Goal: Task Accomplishment & Management: Complete application form

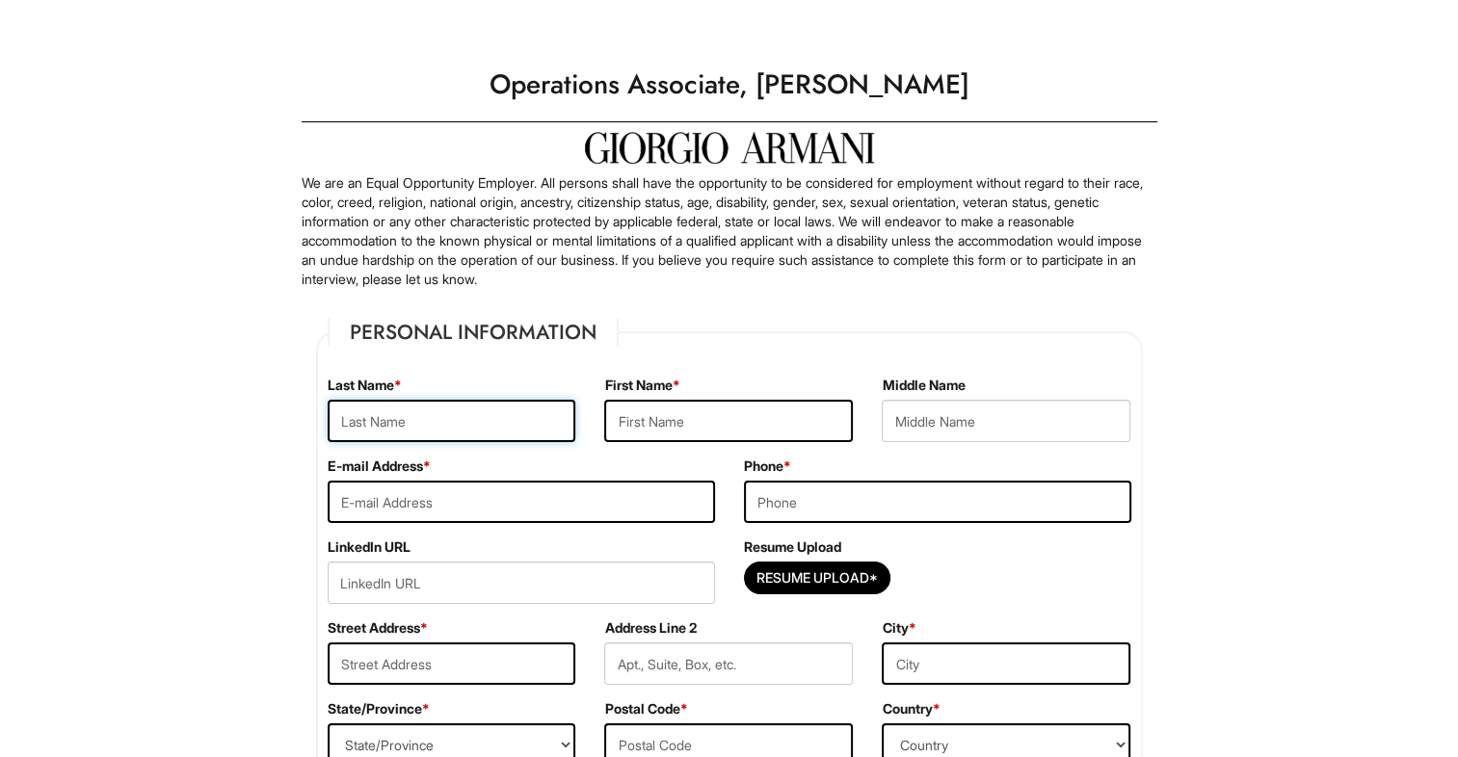
click at [458, 422] on input "text" at bounding box center [452, 421] width 249 height 42
type input "Lembion"
type input "Certitude"
type input "J."
type input "certitudelembion@gmail.com"
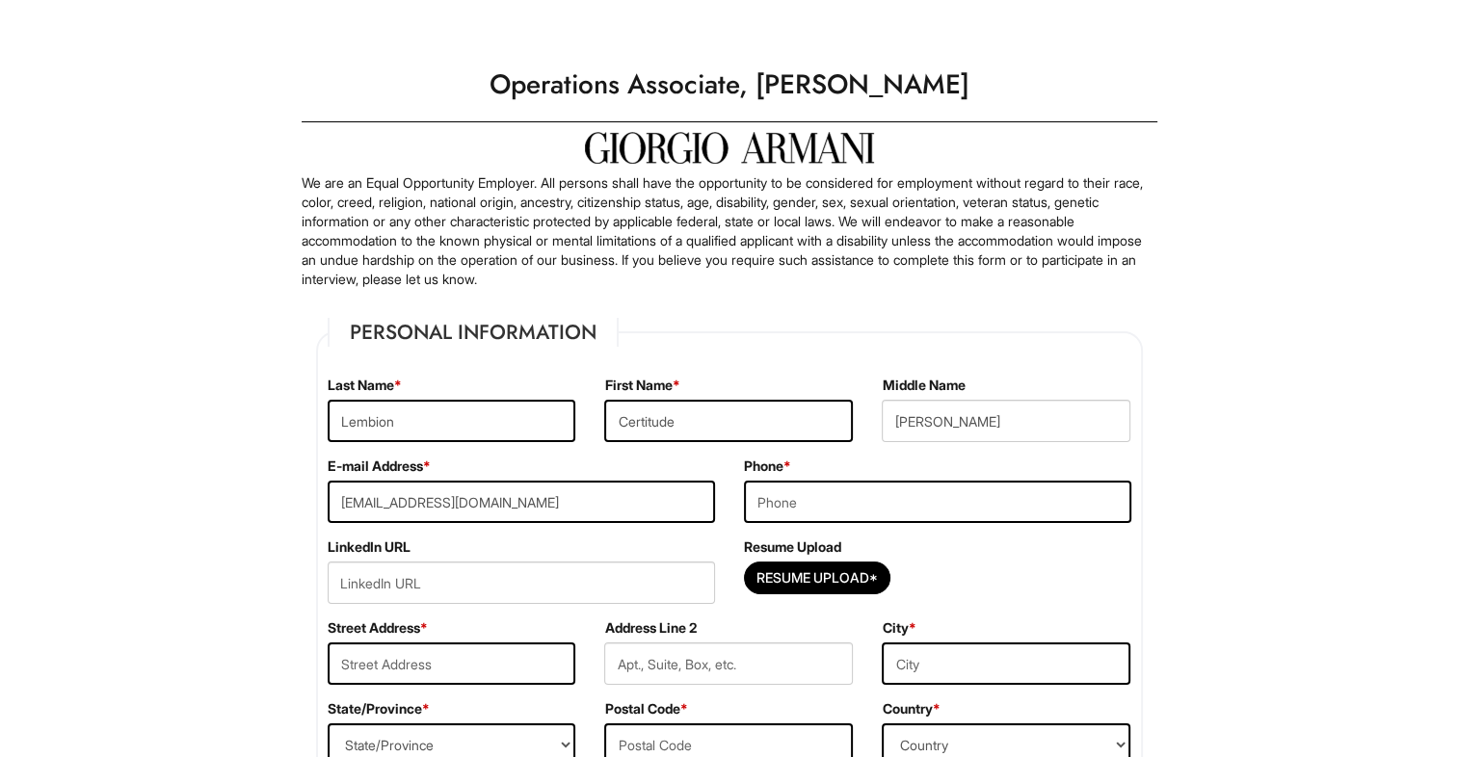
type input "3016754636"
type input "1 Chapin Way, with their Unit Number, , MA 01063."
type input "Northampton, MA, USA"
select select "MA"
type input "01063"
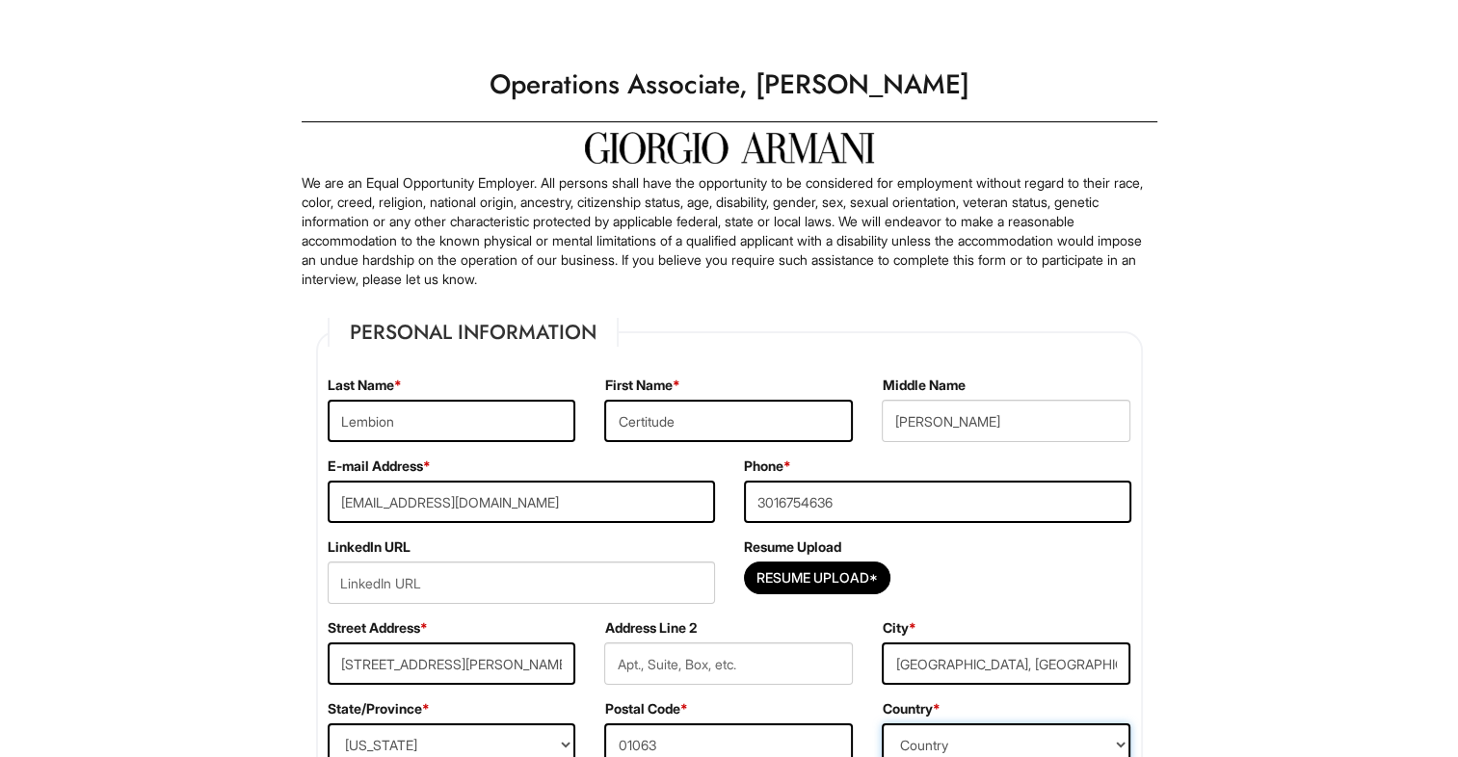
select select "United States of America"
click at [965, 414] on input "J." at bounding box center [1006, 421] width 249 height 42
type input "J"
click at [437, 577] on input "url" at bounding box center [521, 583] width 387 height 42
paste input "1 Chapin Way"
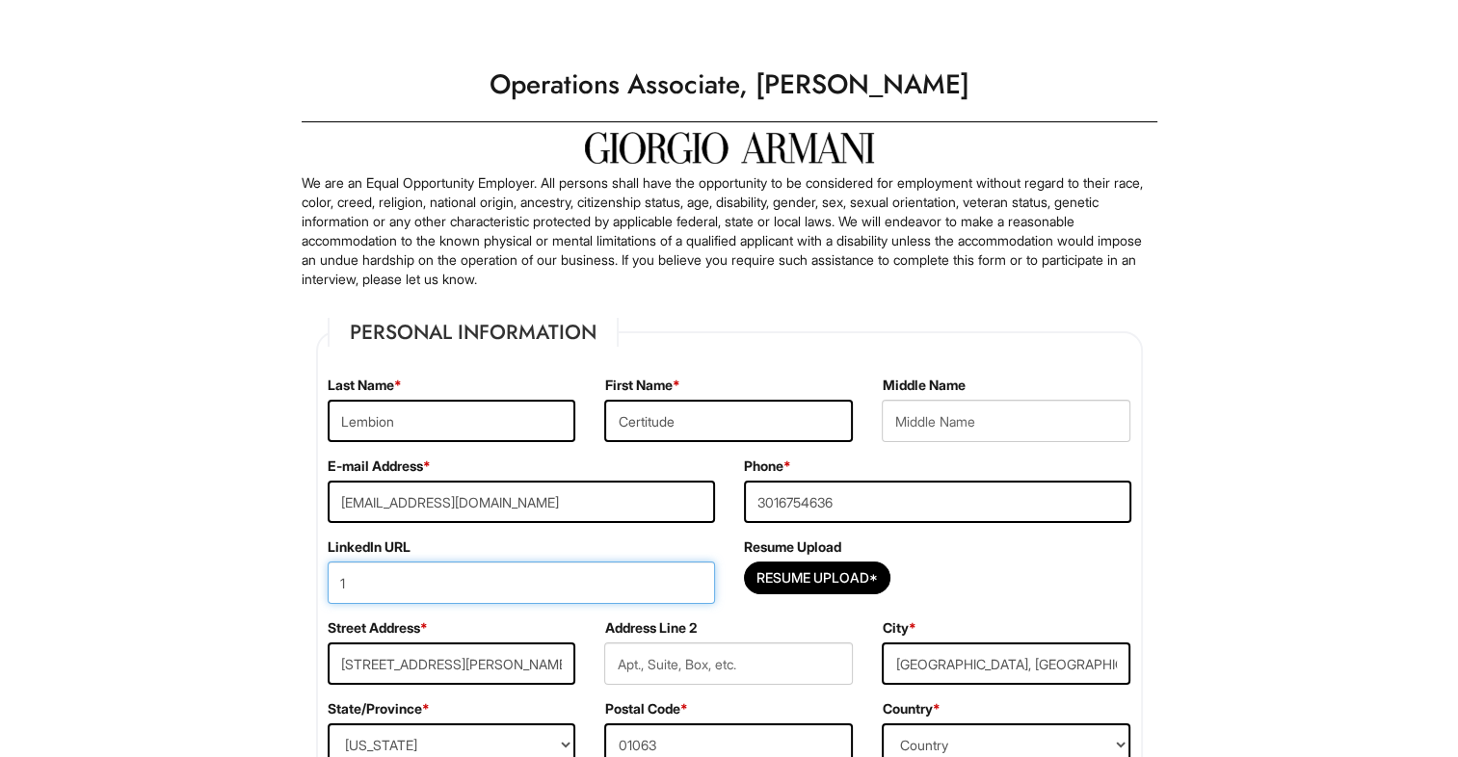
type input "1"
paste input "https://www.linkedin.com/in/certitudelembion/"
type input "https://www.linkedin.com/in/certitudelembion/"
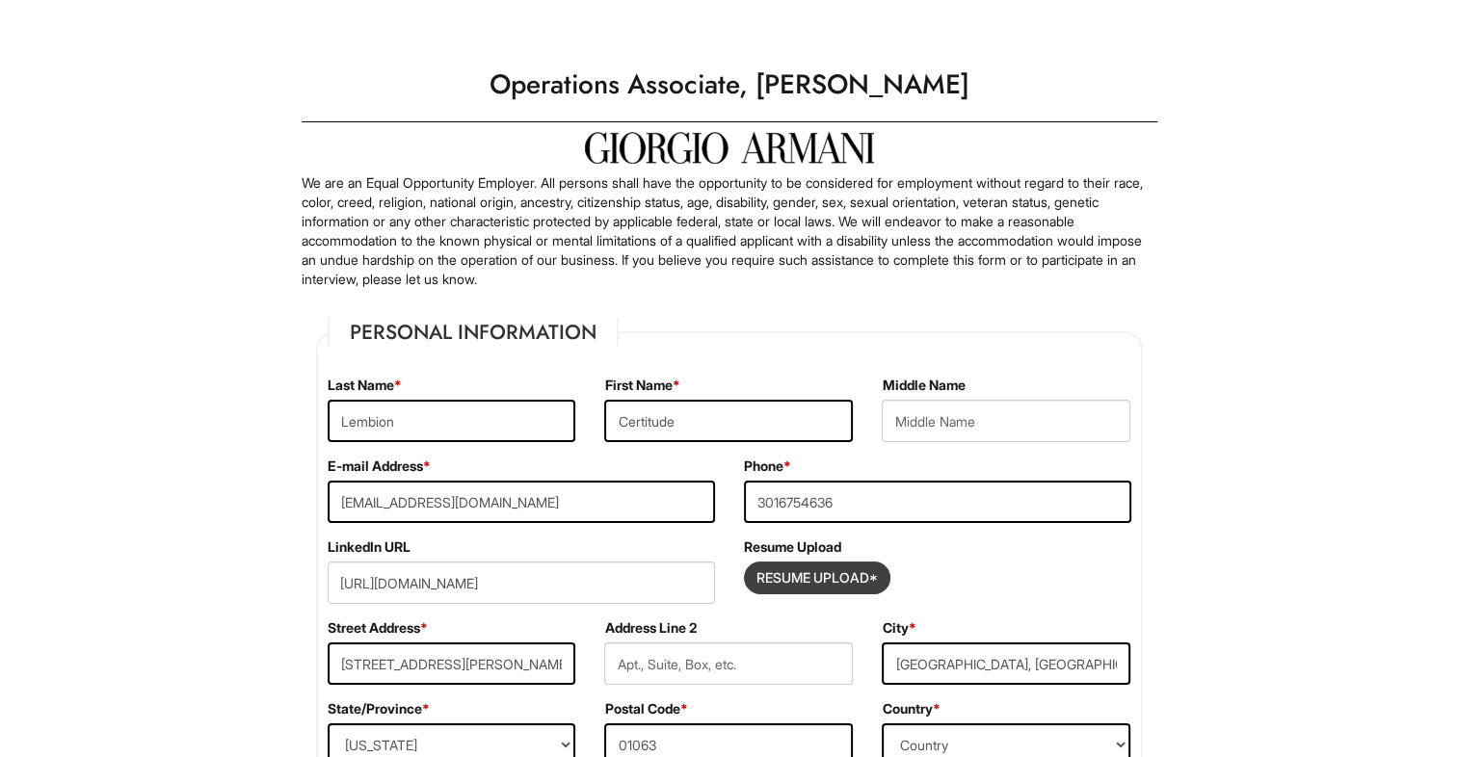
click at [821, 572] on input "Resume Upload*" at bounding box center [817, 578] width 145 height 31
type input "C:\fakepath\Certitude J. Lembion Resume.pdf"
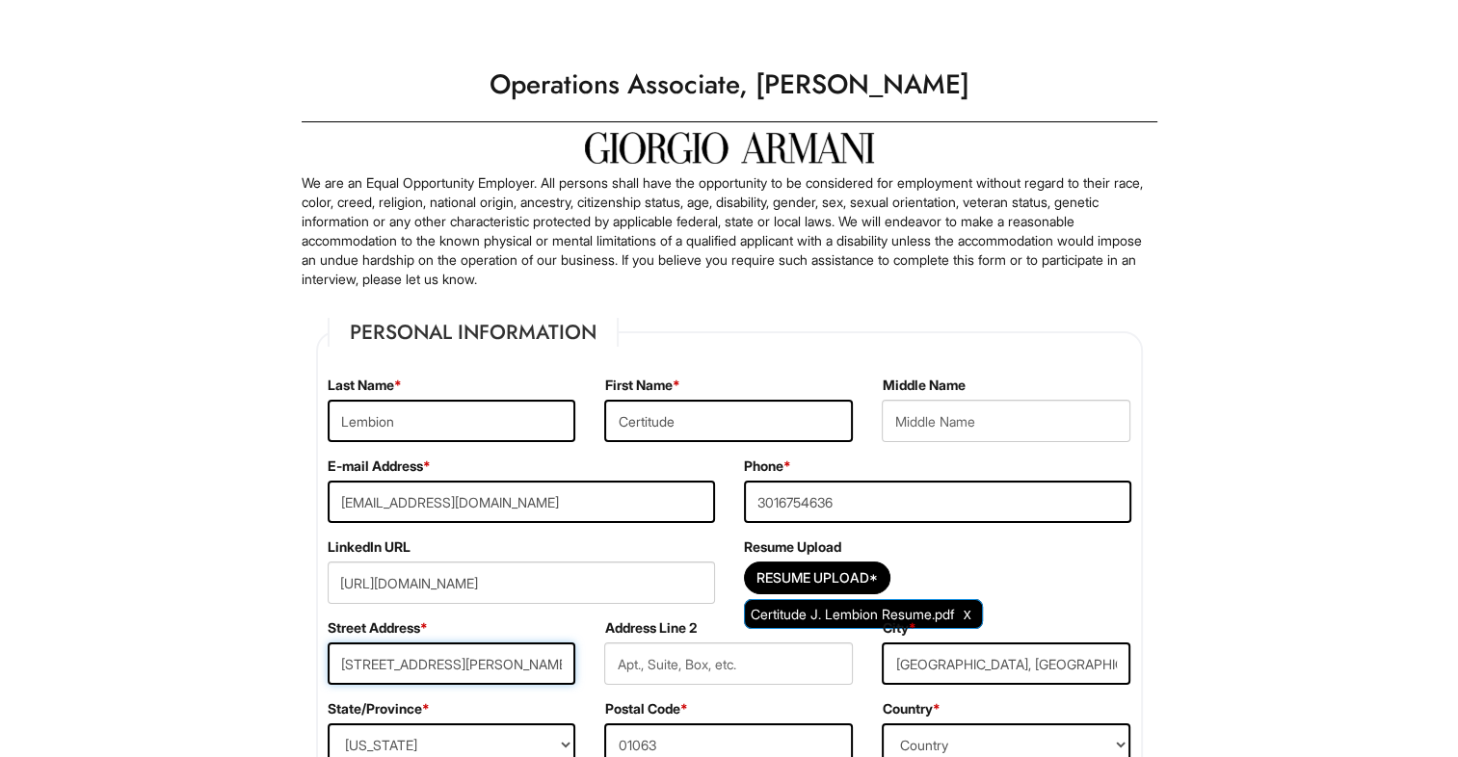
click at [513, 675] on input "1 Chapin Way, with their Unit Number, , MA 01063." at bounding box center [452, 664] width 249 height 42
click at [544, 665] on input "1 Chapin Way, with their Unit Number, , MA 01063." at bounding box center [452, 664] width 249 height 42
type input "1 Chapin Way"
click at [1099, 659] on input "Northampton, MA, USA" at bounding box center [1006, 664] width 249 height 42
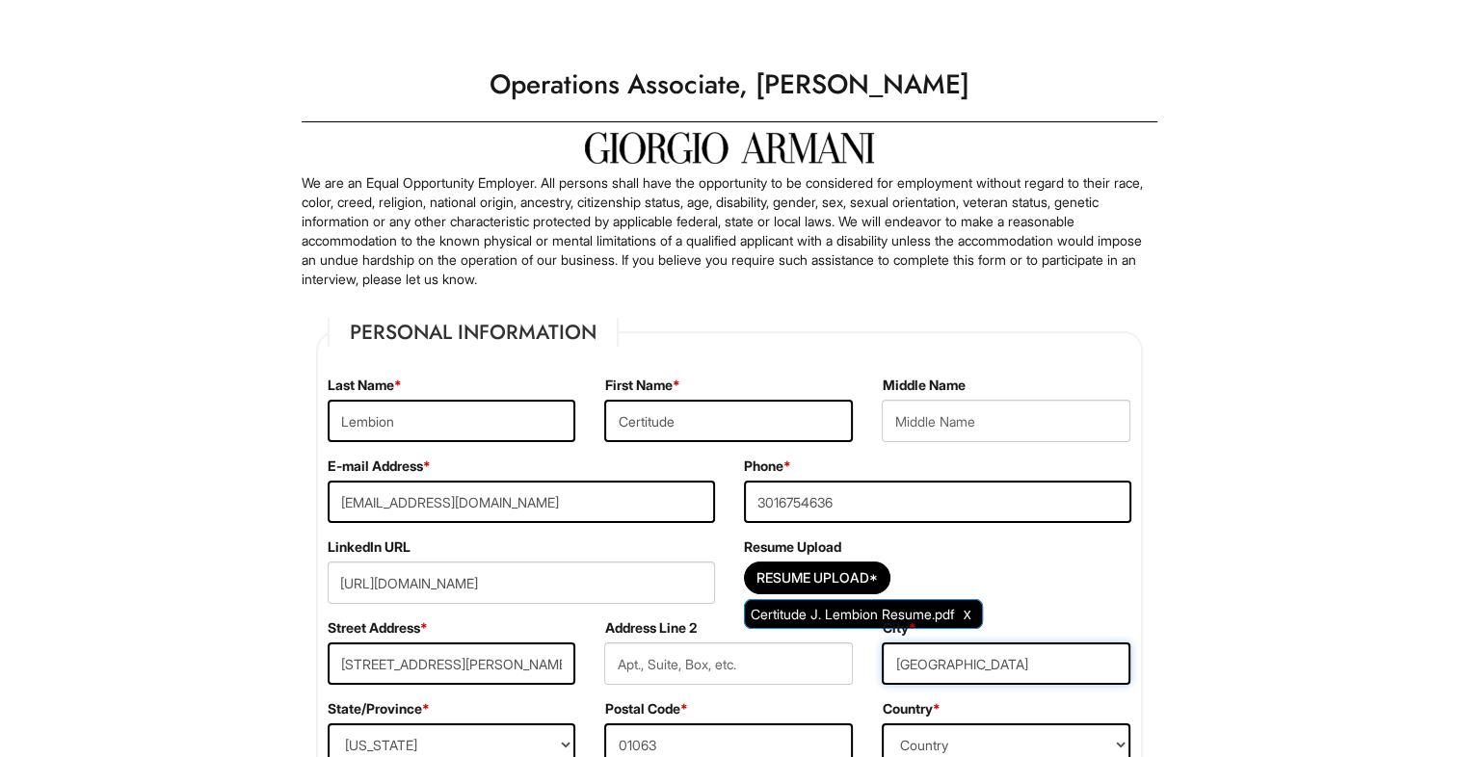
type input "Northampton"
click at [668, 619] on label "Address Line 2" at bounding box center [650, 628] width 92 height 19
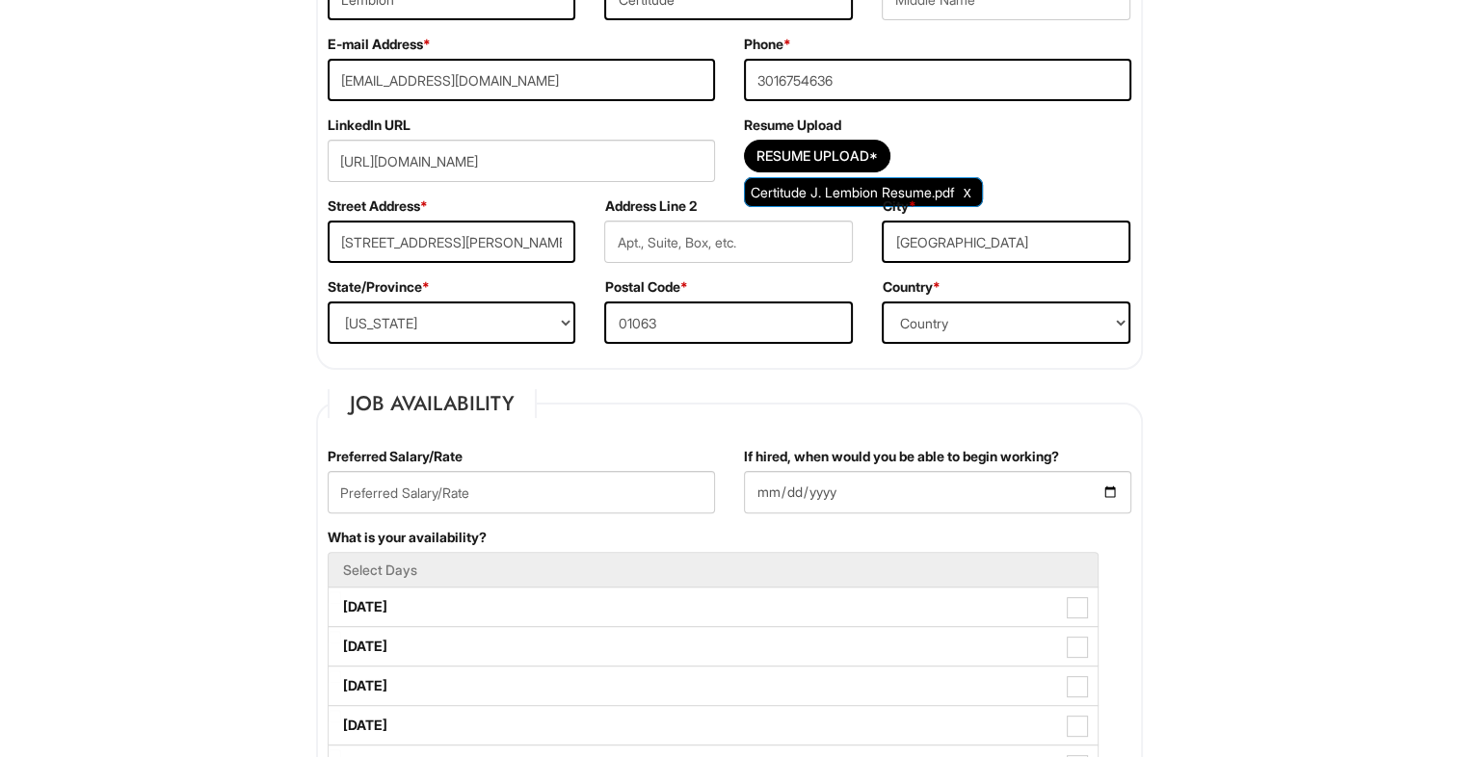
scroll to position [427, 0]
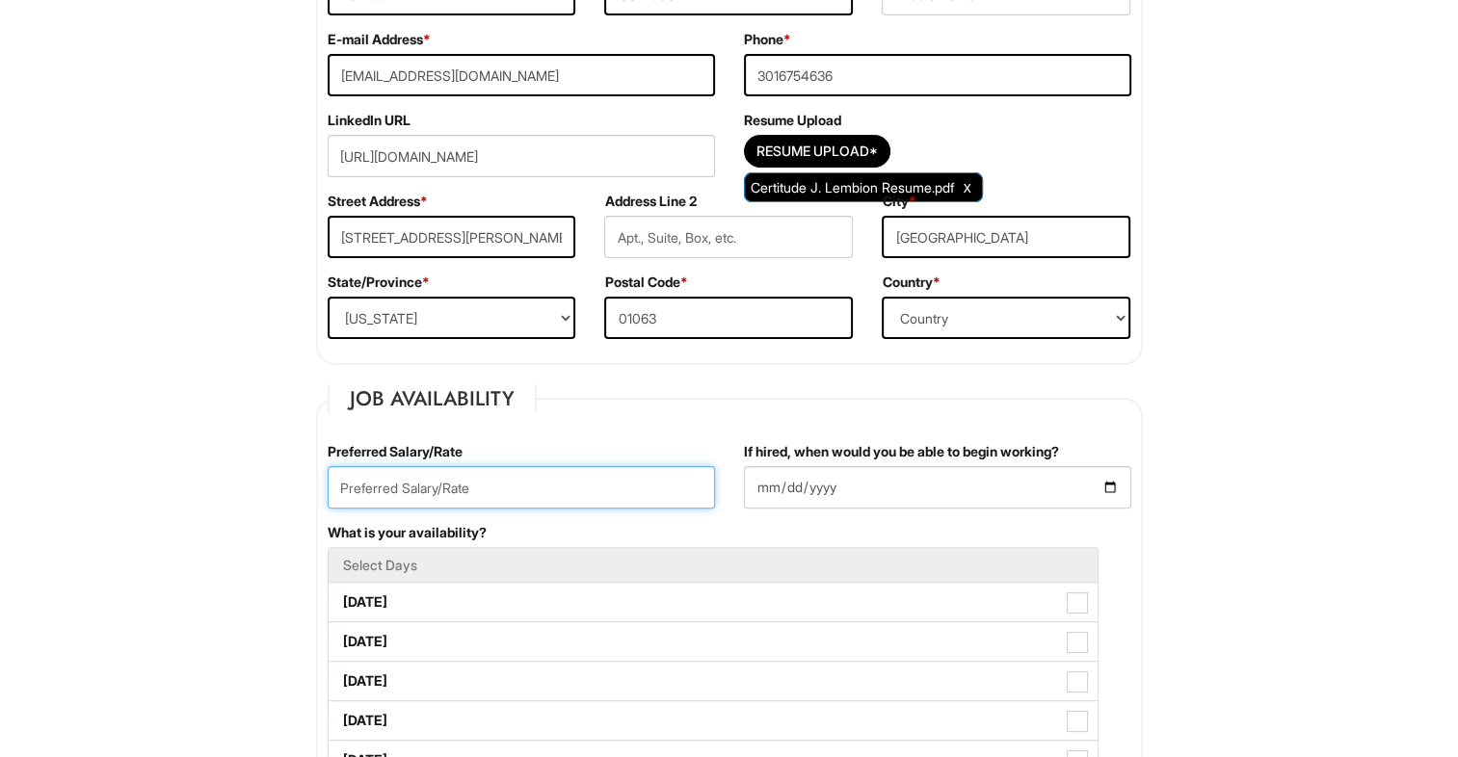
click at [455, 482] on input "text" at bounding box center [521, 487] width 387 height 42
type input "70000"
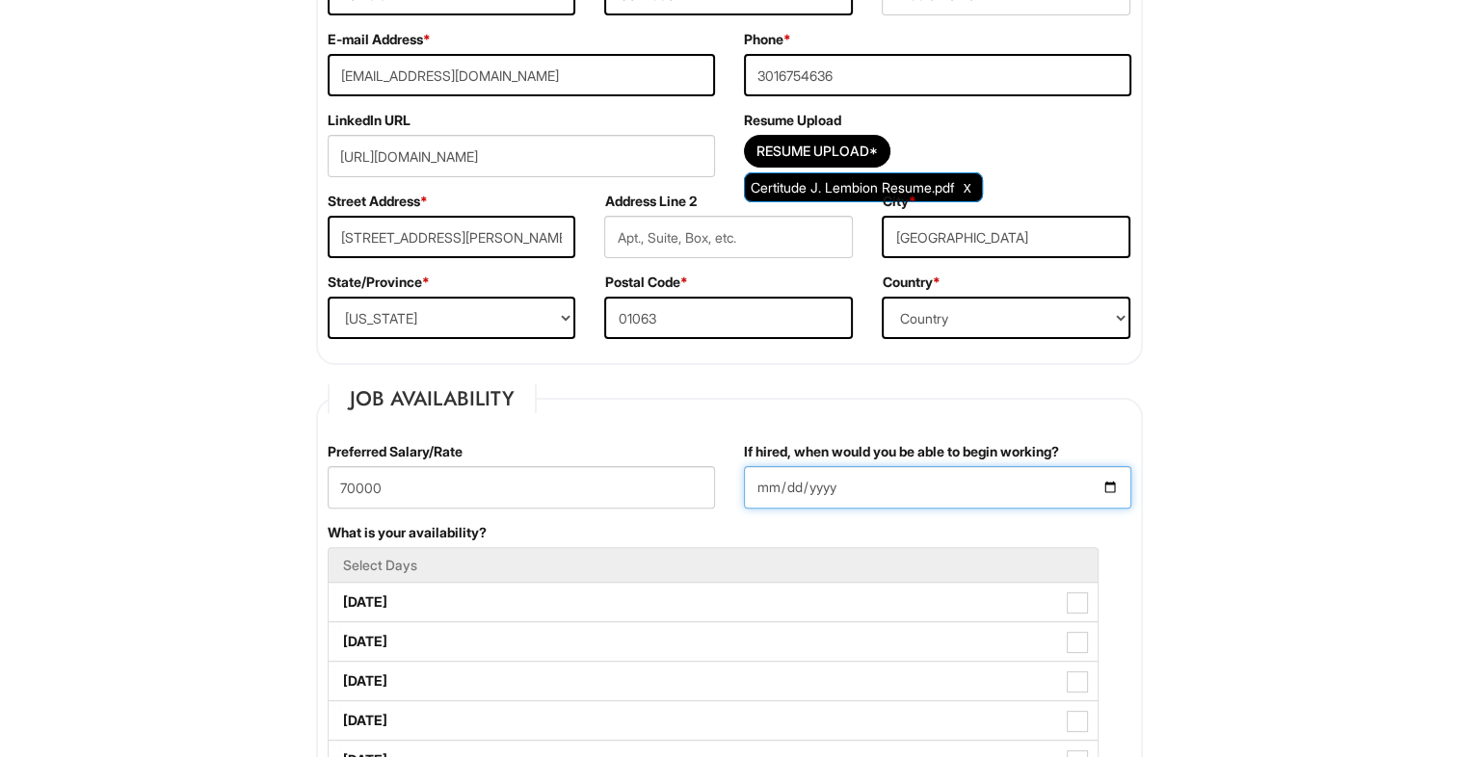
click at [1110, 488] on input "If hired, when would you be able to begin working?" at bounding box center [937, 487] width 387 height 42
type input "2025-12-22"
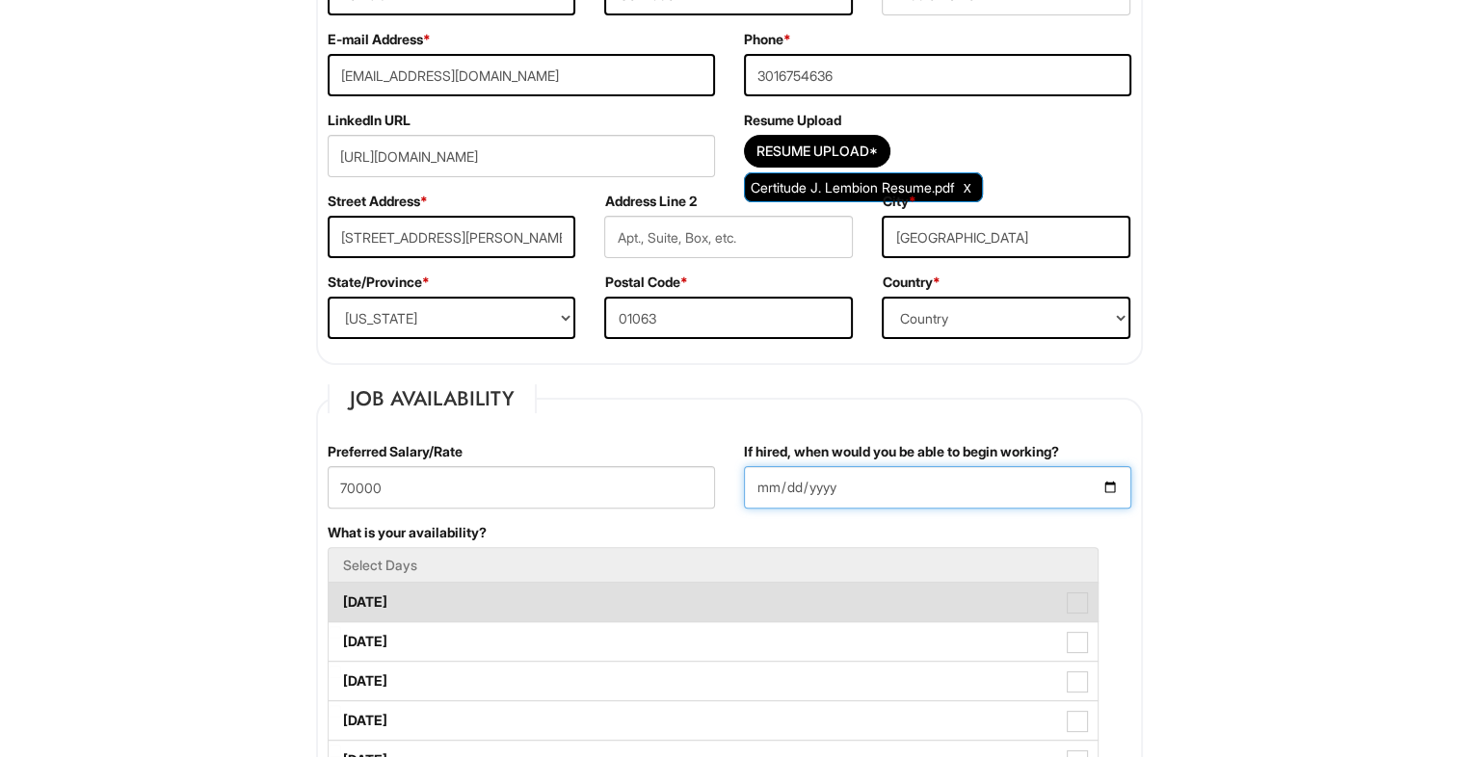
scroll to position [665, 0]
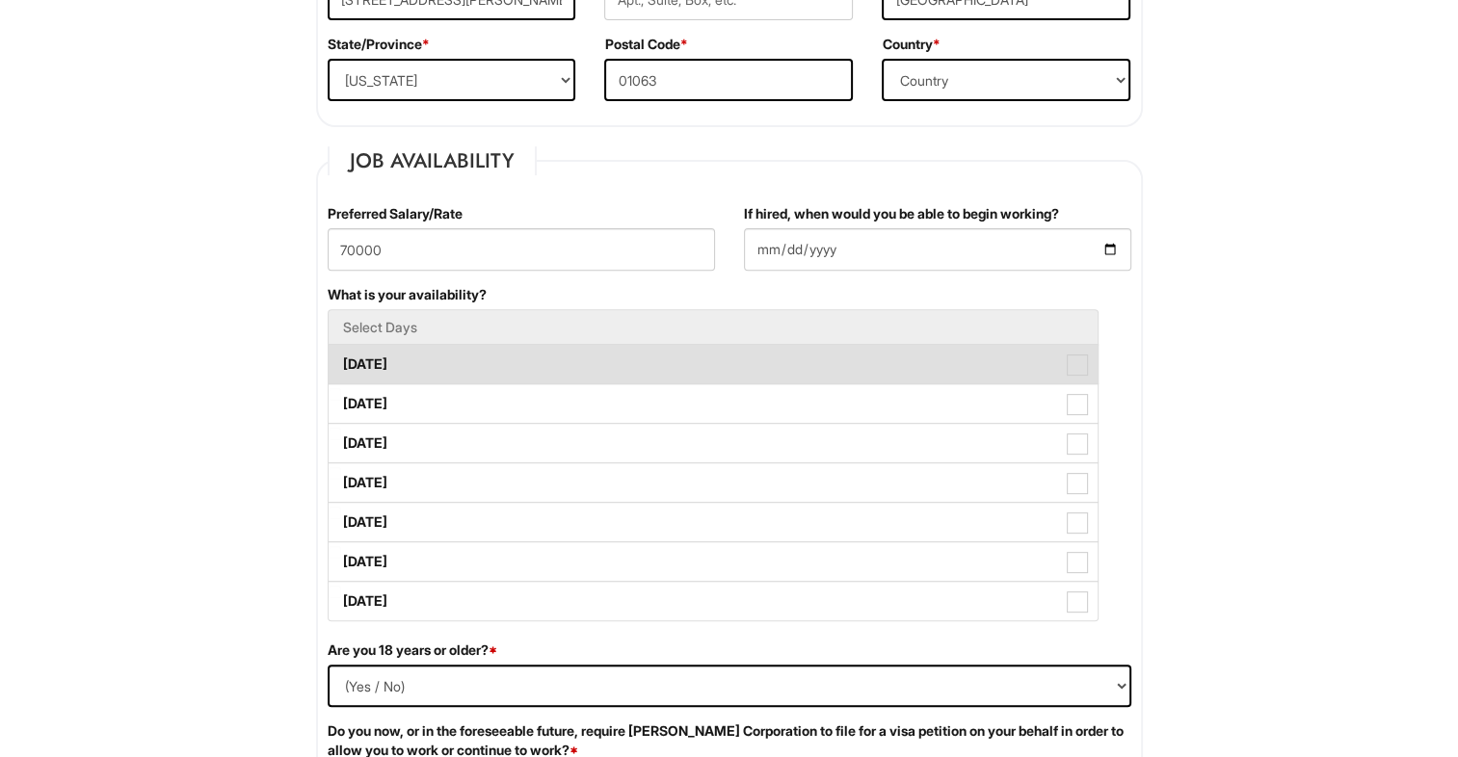
click at [384, 361] on label "Monday" at bounding box center [713, 364] width 769 height 39
click at [341, 361] on Available_Monday "Monday" at bounding box center [335, 355] width 13 height 13
checkbox Available_Monday "true"
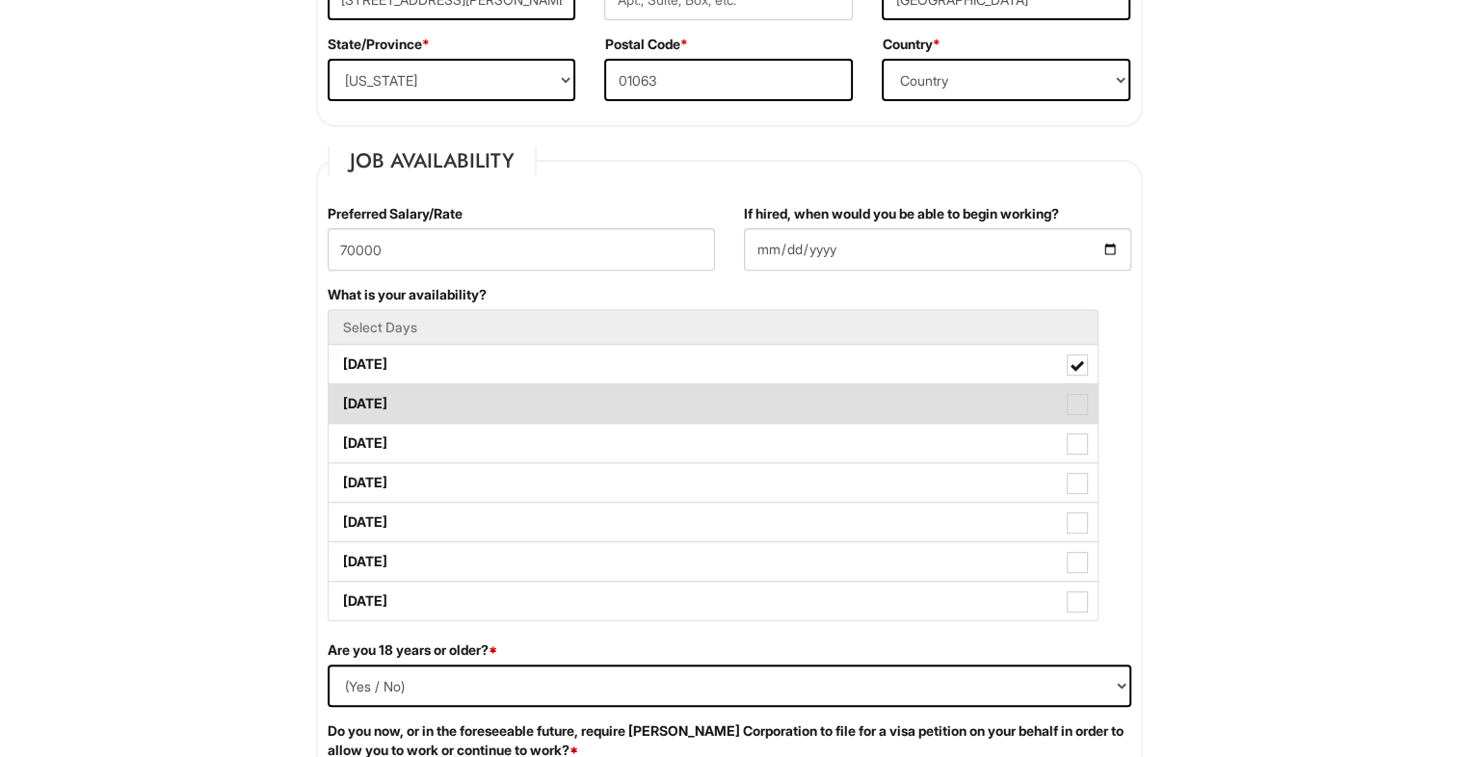
click at [401, 406] on label "Tuesday" at bounding box center [713, 403] width 769 height 39
click at [341, 401] on Available_Tuesday "Tuesday" at bounding box center [335, 394] width 13 height 13
checkbox Available_Tuesday "true"
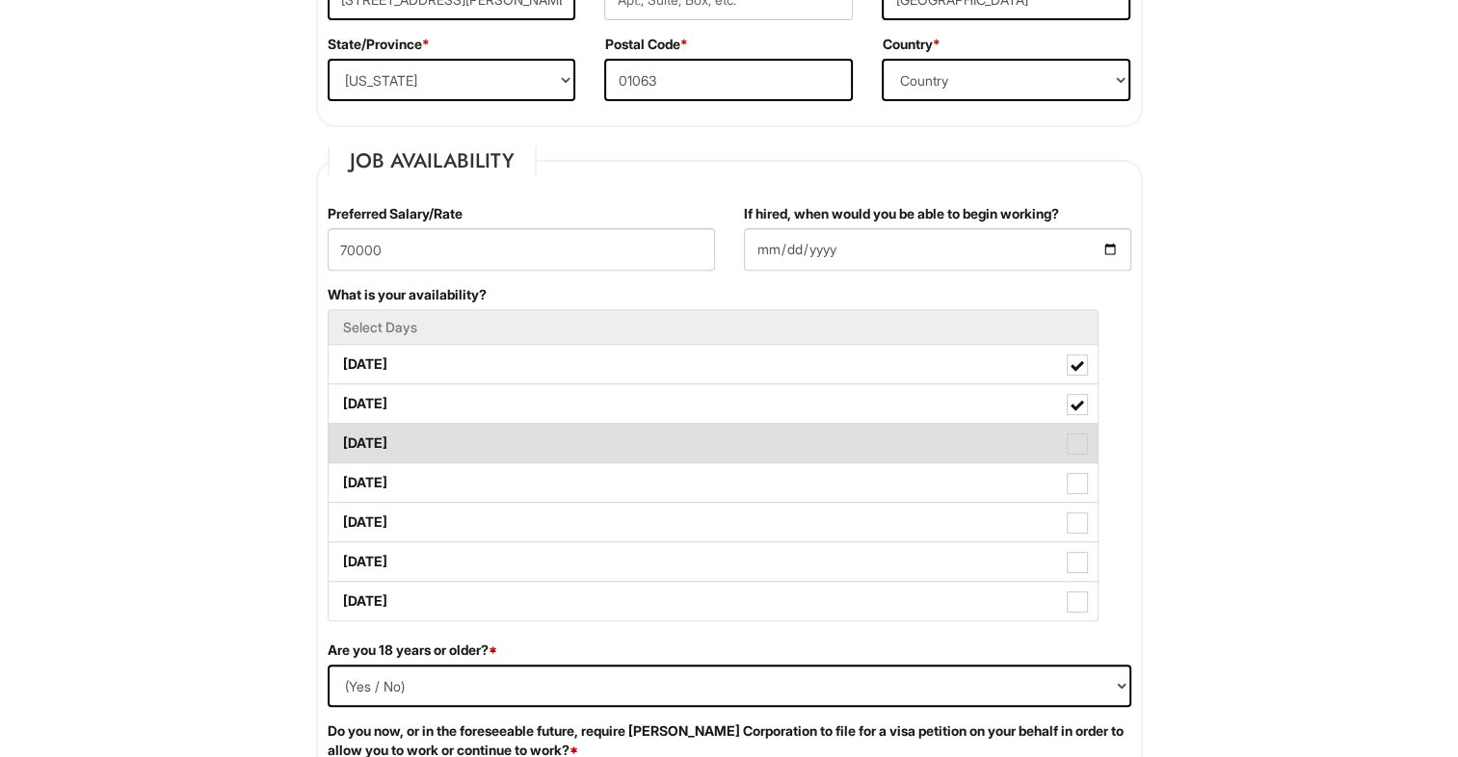
click at [408, 446] on label "Wednesday" at bounding box center [713, 443] width 769 height 39
click at [341, 440] on Available_Wednesday "Wednesday" at bounding box center [335, 434] width 13 height 13
checkbox Available_Wednesday "true"
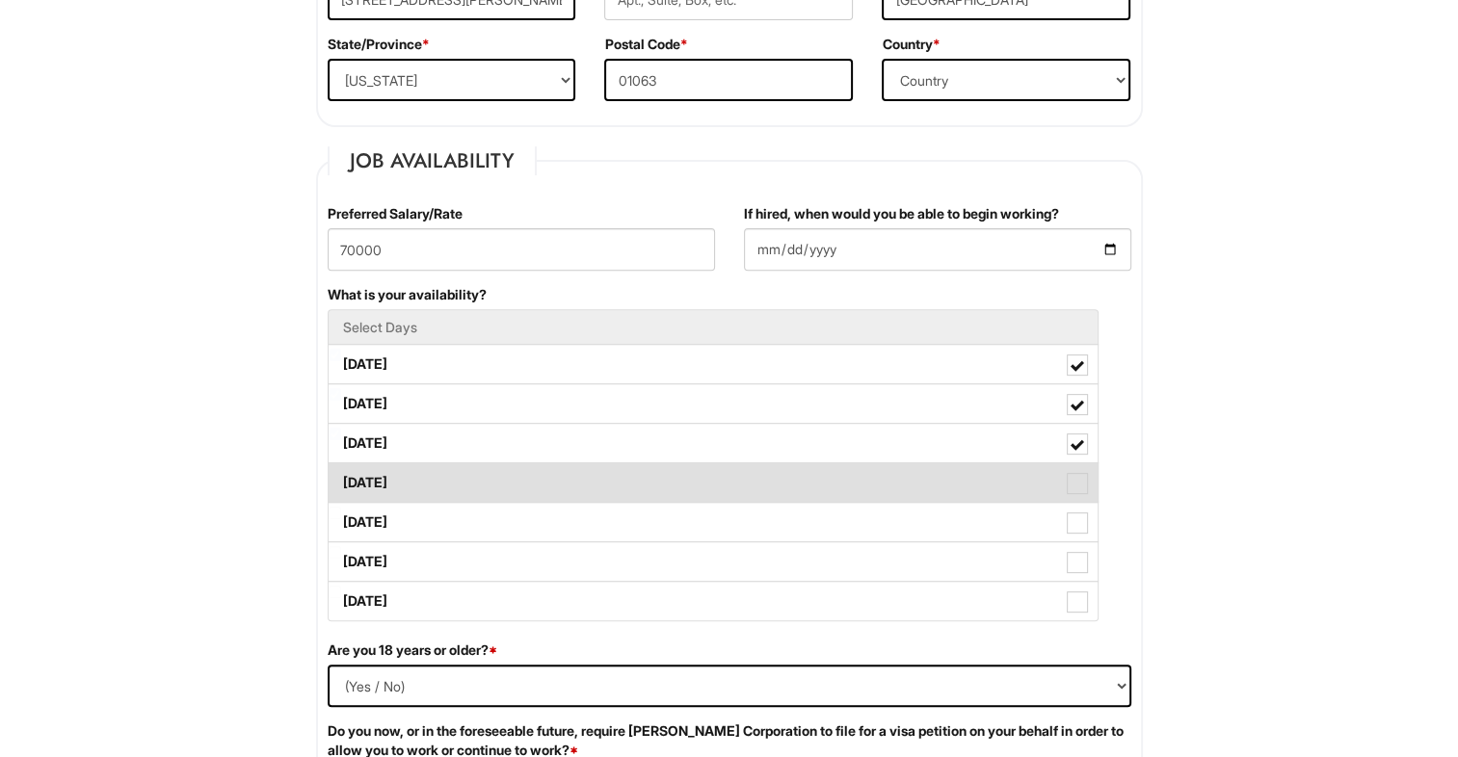
click at [403, 484] on label "Thursday" at bounding box center [713, 483] width 769 height 39
click at [341, 480] on Available_Thursday "Thursday" at bounding box center [335, 473] width 13 height 13
checkbox Available_Thursday "true"
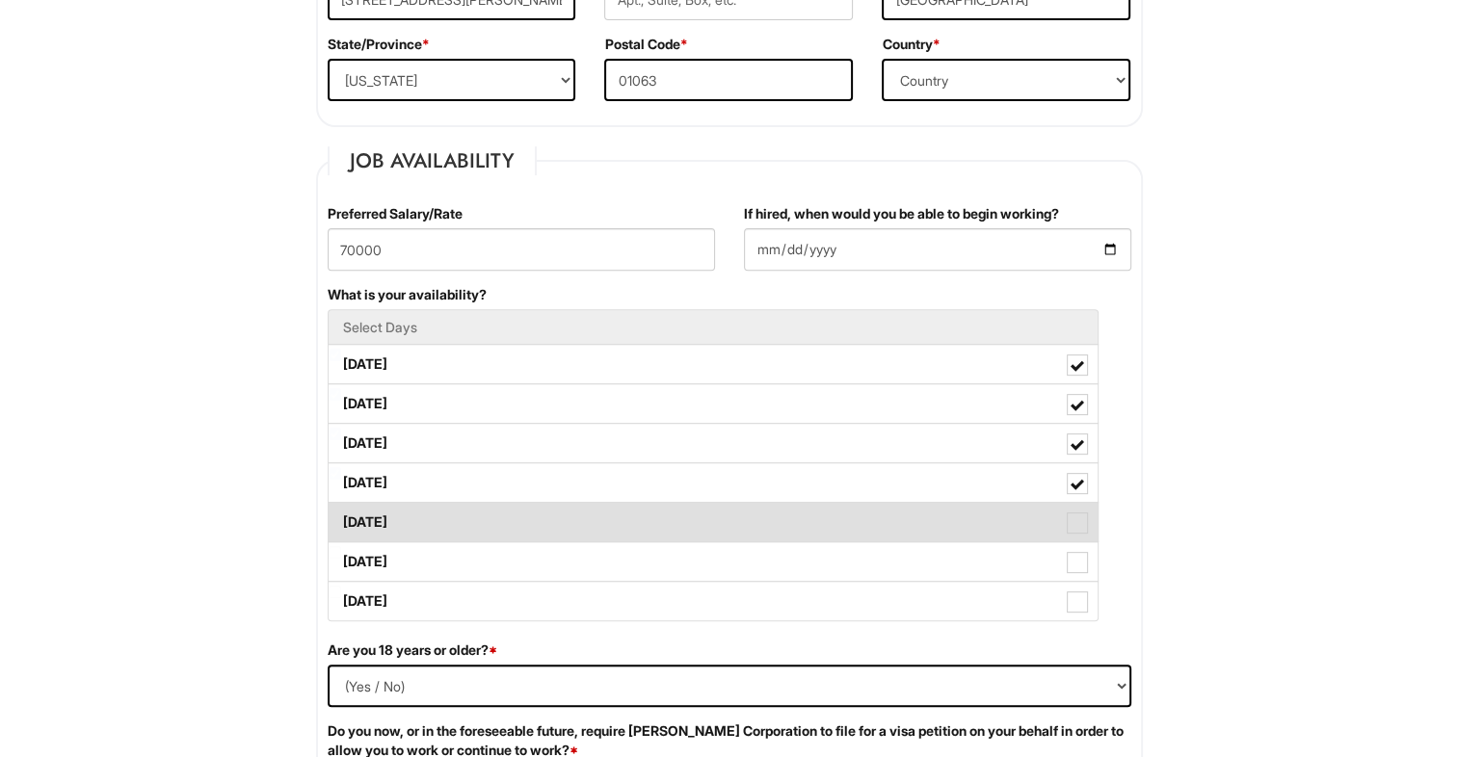
click at [400, 525] on label "Friday" at bounding box center [713, 522] width 769 height 39
click at [341, 519] on Available_Friday "Friday" at bounding box center [335, 513] width 13 height 13
checkbox Available_Friday "true"
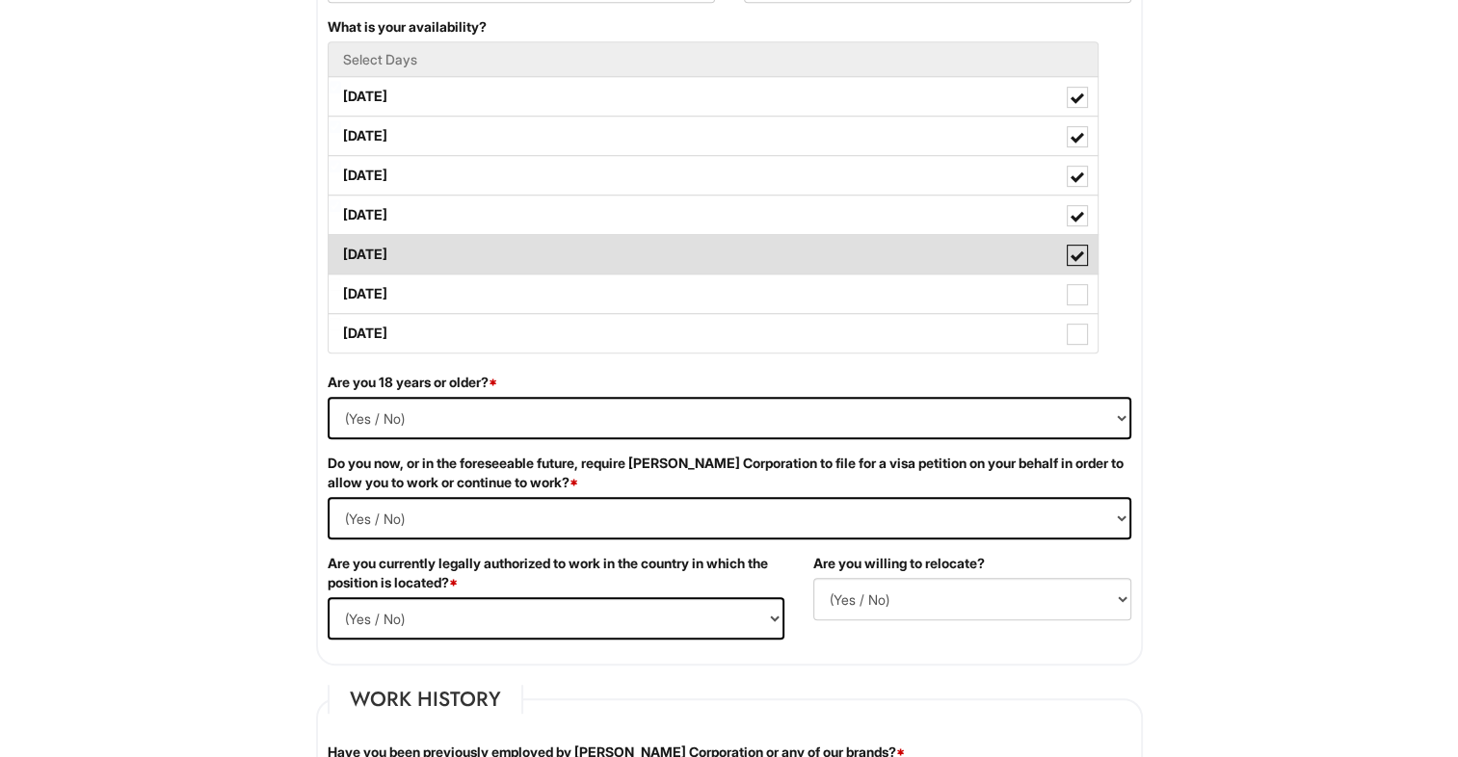
scroll to position [933, 0]
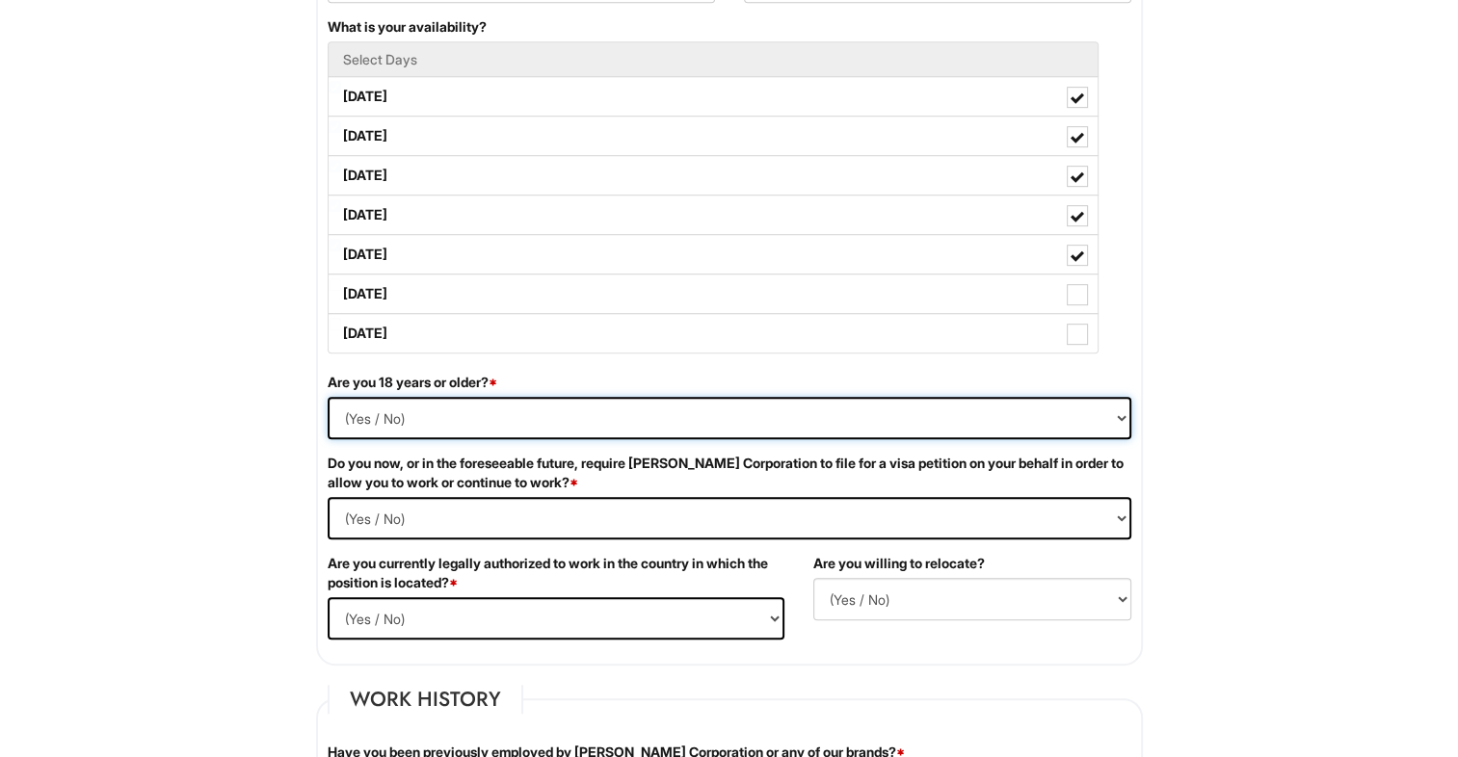
click at [347, 417] on select "(Yes / No) Yes No" at bounding box center [730, 418] width 804 height 42
select select "Yes"
click at [328, 397] on select "(Yes / No) Yes No" at bounding box center [730, 418] width 804 height 42
click at [366, 523] on Required "(Yes / No) Yes No" at bounding box center [730, 518] width 804 height 42
select Required "No"
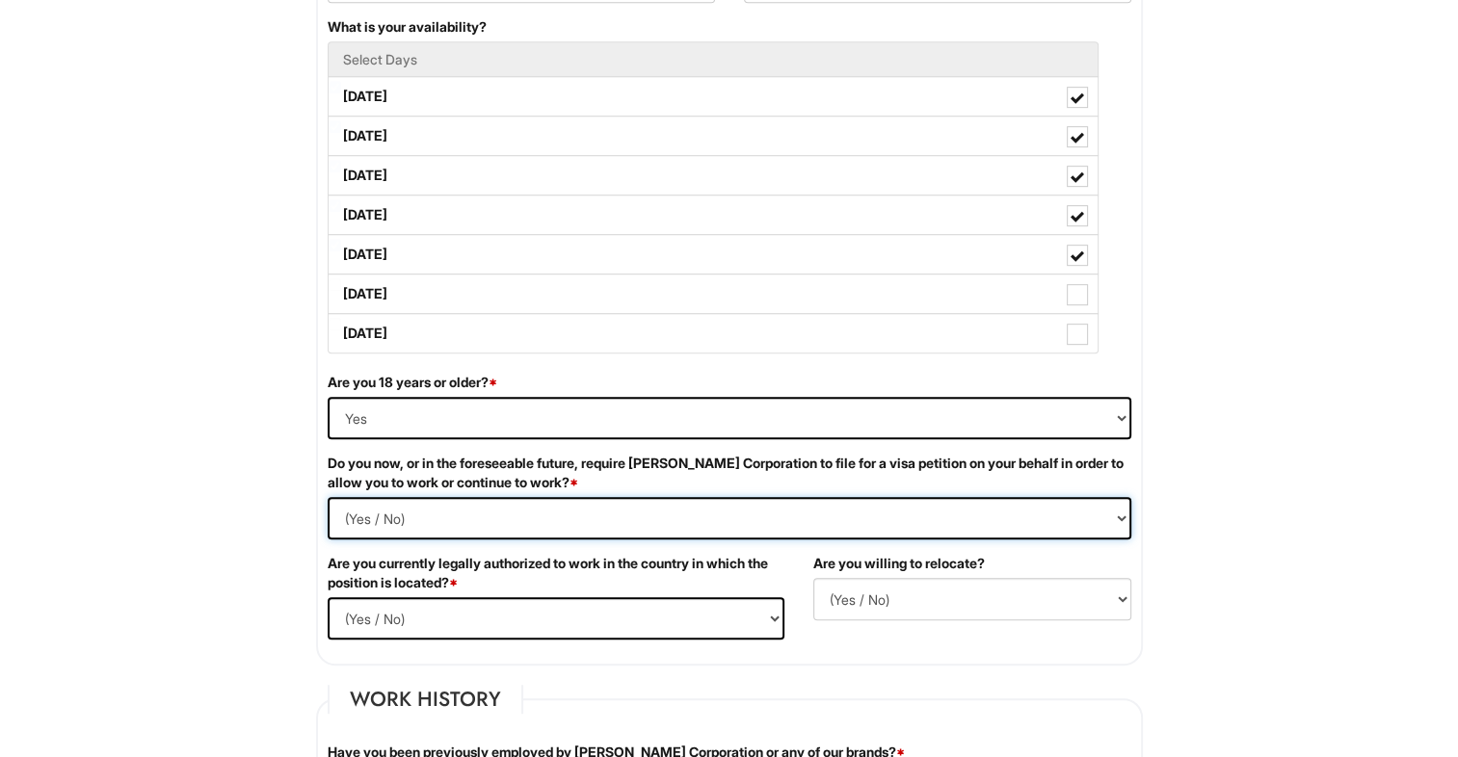
click at [328, 497] on Required "(Yes / No) Yes No" at bounding box center [730, 518] width 804 height 42
click at [346, 622] on select "(Yes / No) Yes No" at bounding box center [556, 618] width 457 height 42
select select "Yes"
click at [328, 597] on select "(Yes / No) Yes No" at bounding box center [556, 618] width 457 height 42
click at [929, 589] on select "(Yes / No) No Yes" at bounding box center [972, 599] width 318 height 42
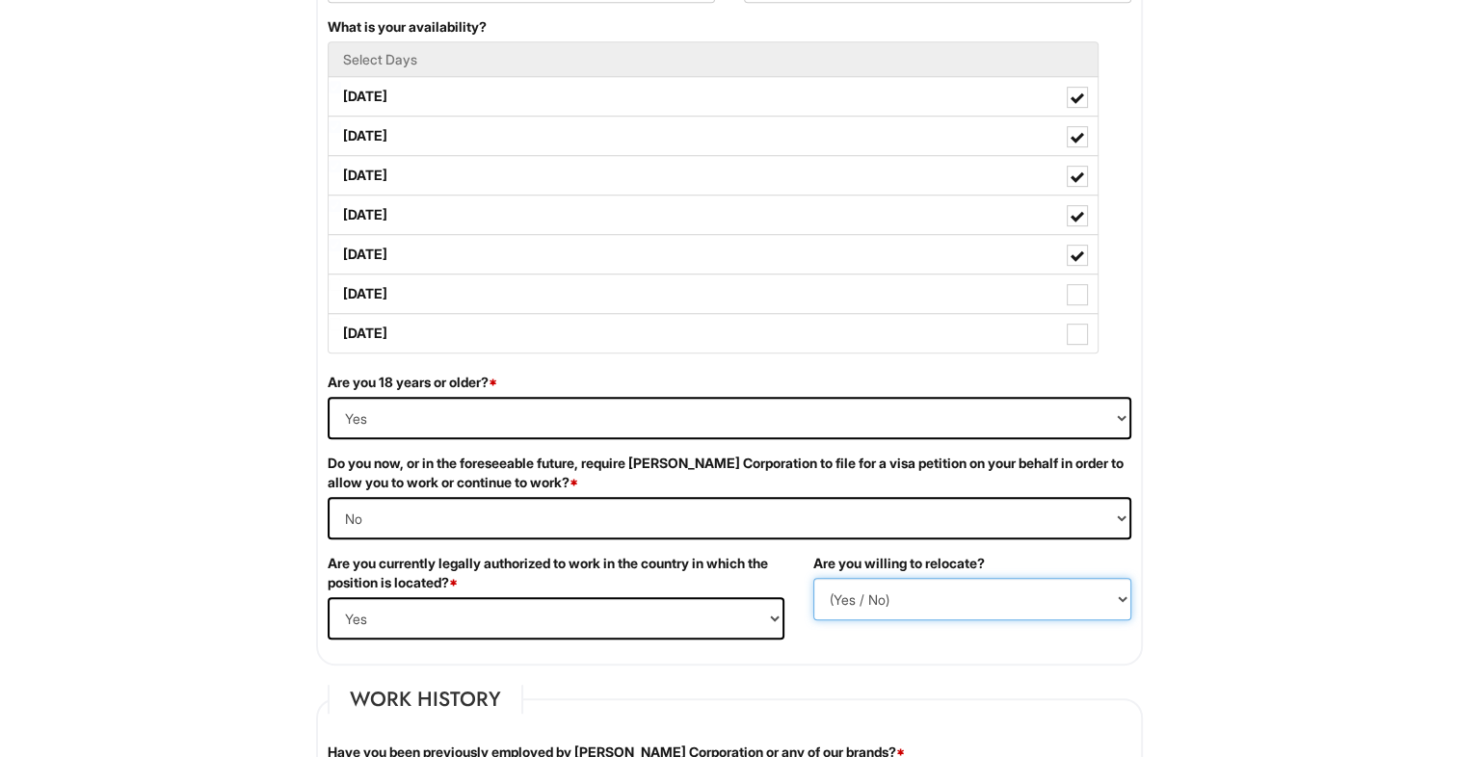
select select "Y"
click at [813, 578] on select "(Yes / No) No Yes" at bounding box center [972, 599] width 318 height 42
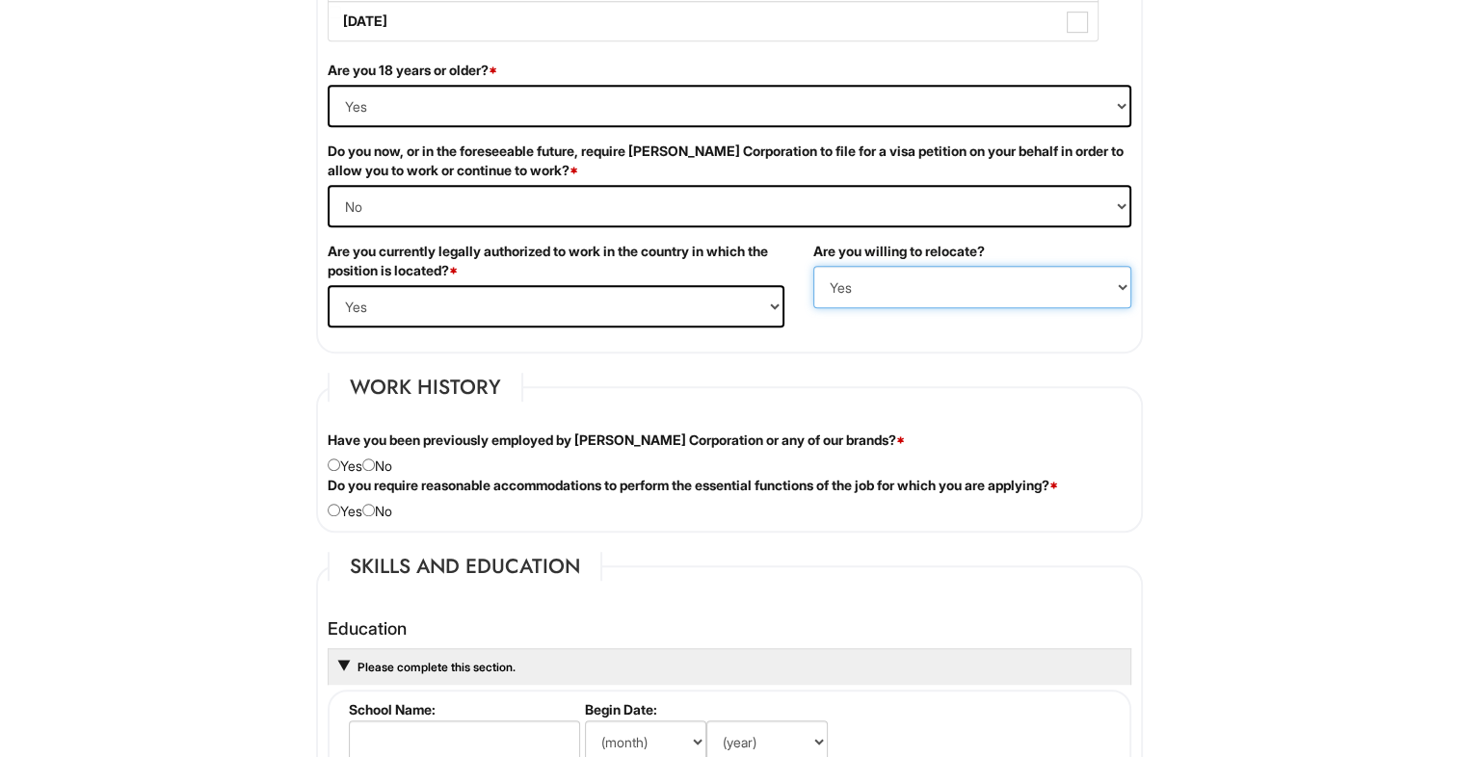
scroll to position [1290, 0]
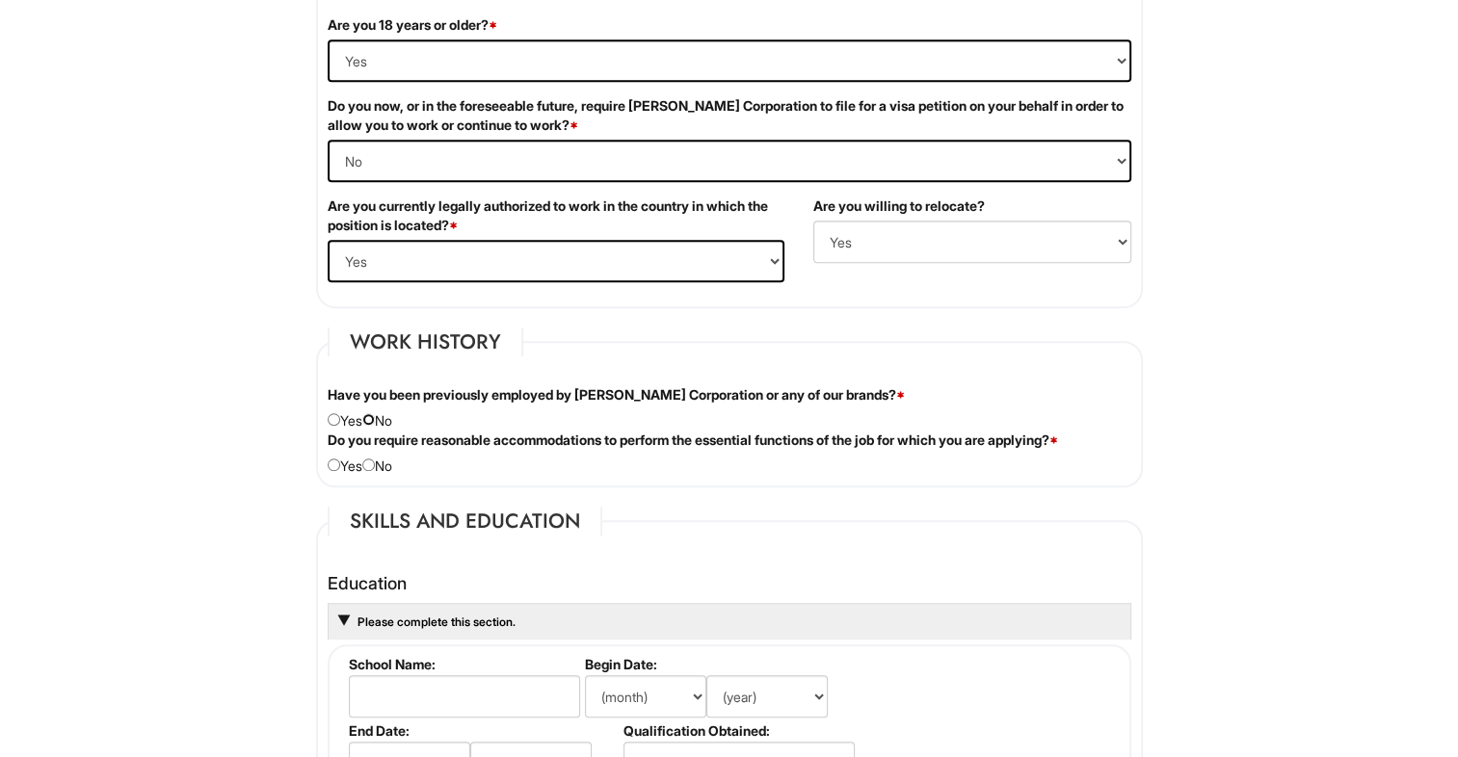
click at [375, 418] on input "radio" at bounding box center [368, 419] width 13 height 13
radio input "true"
click at [375, 463] on input "radio" at bounding box center [368, 465] width 13 height 13
radio input "true"
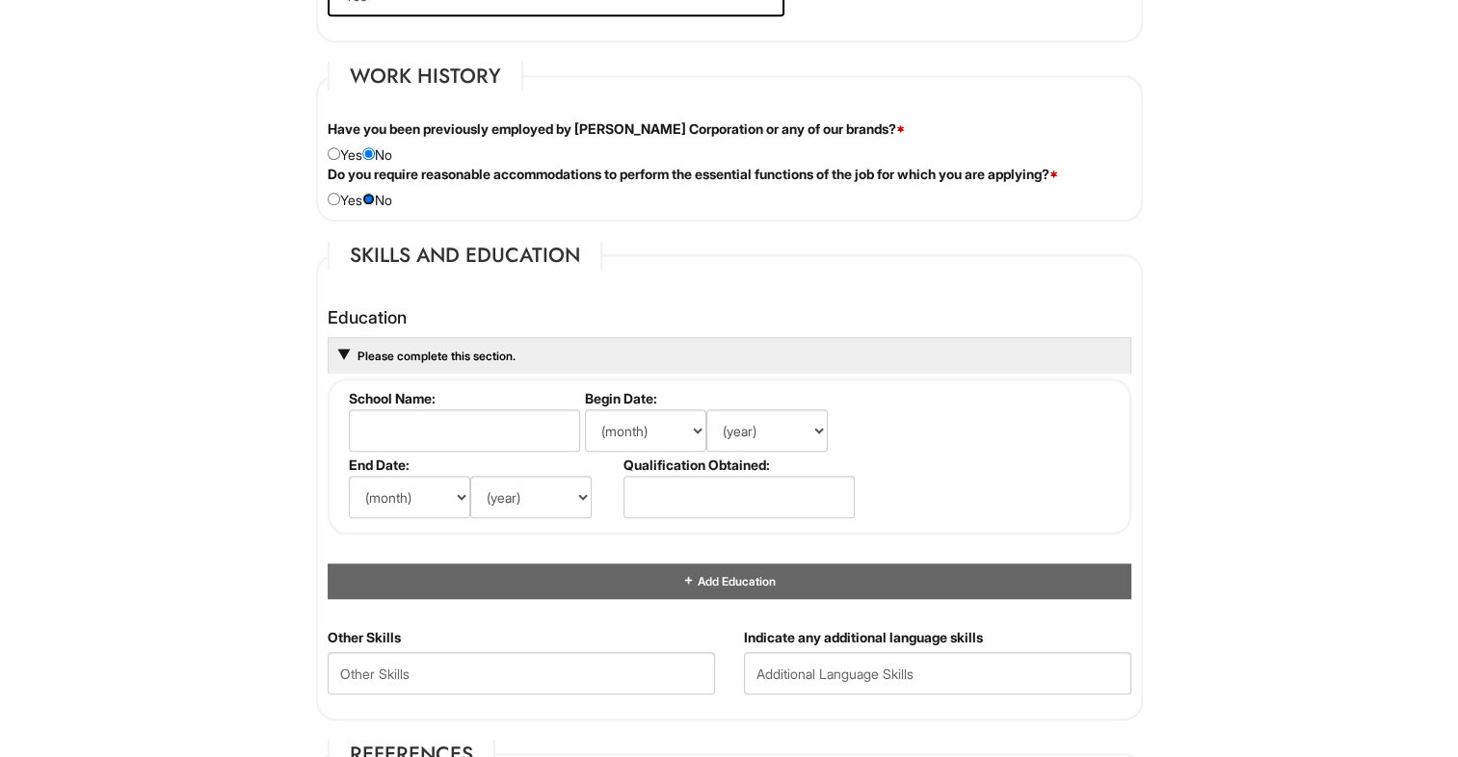
scroll to position [1595, 0]
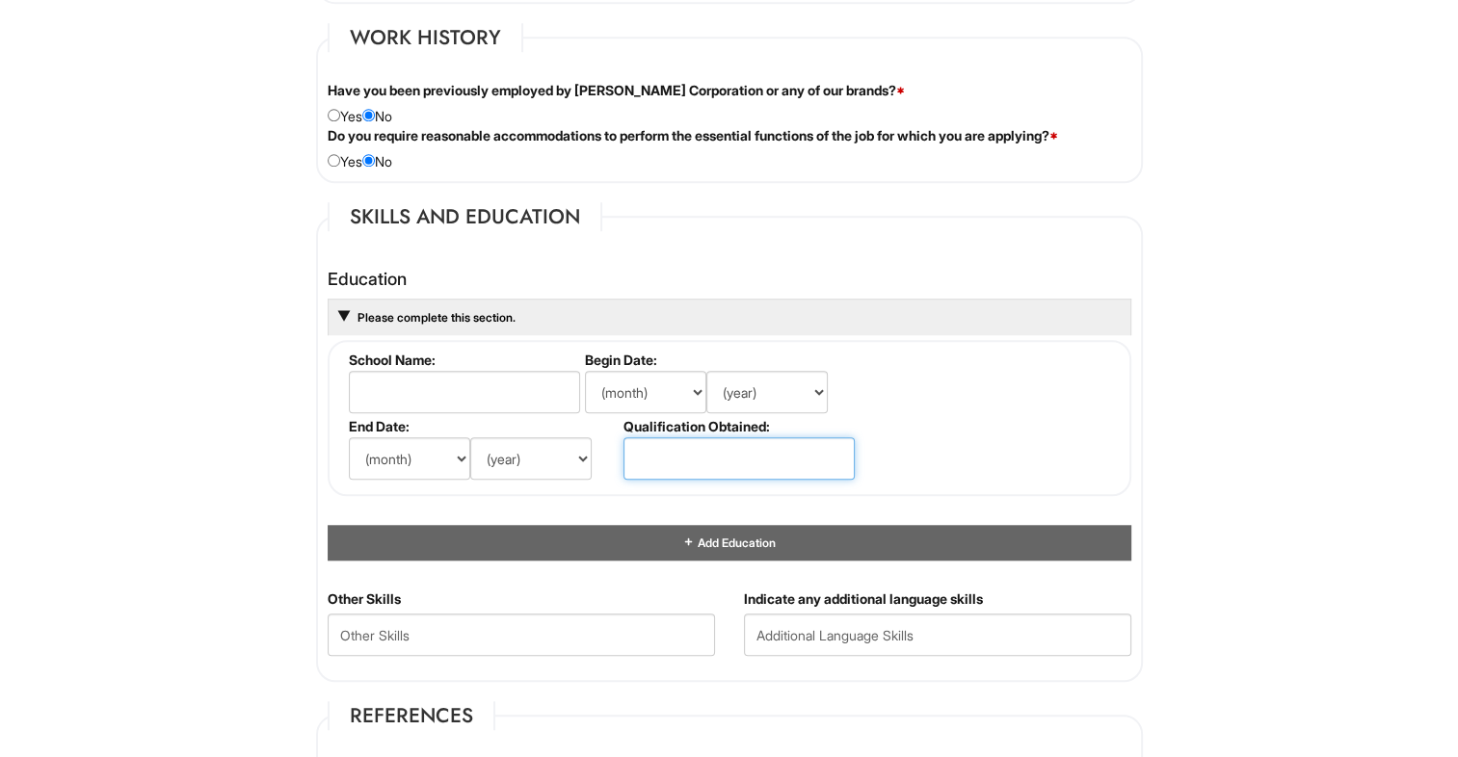
click at [683, 454] on input "text" at bounding box center [738, 458] width 231 height 42
type input "Bachelor's"
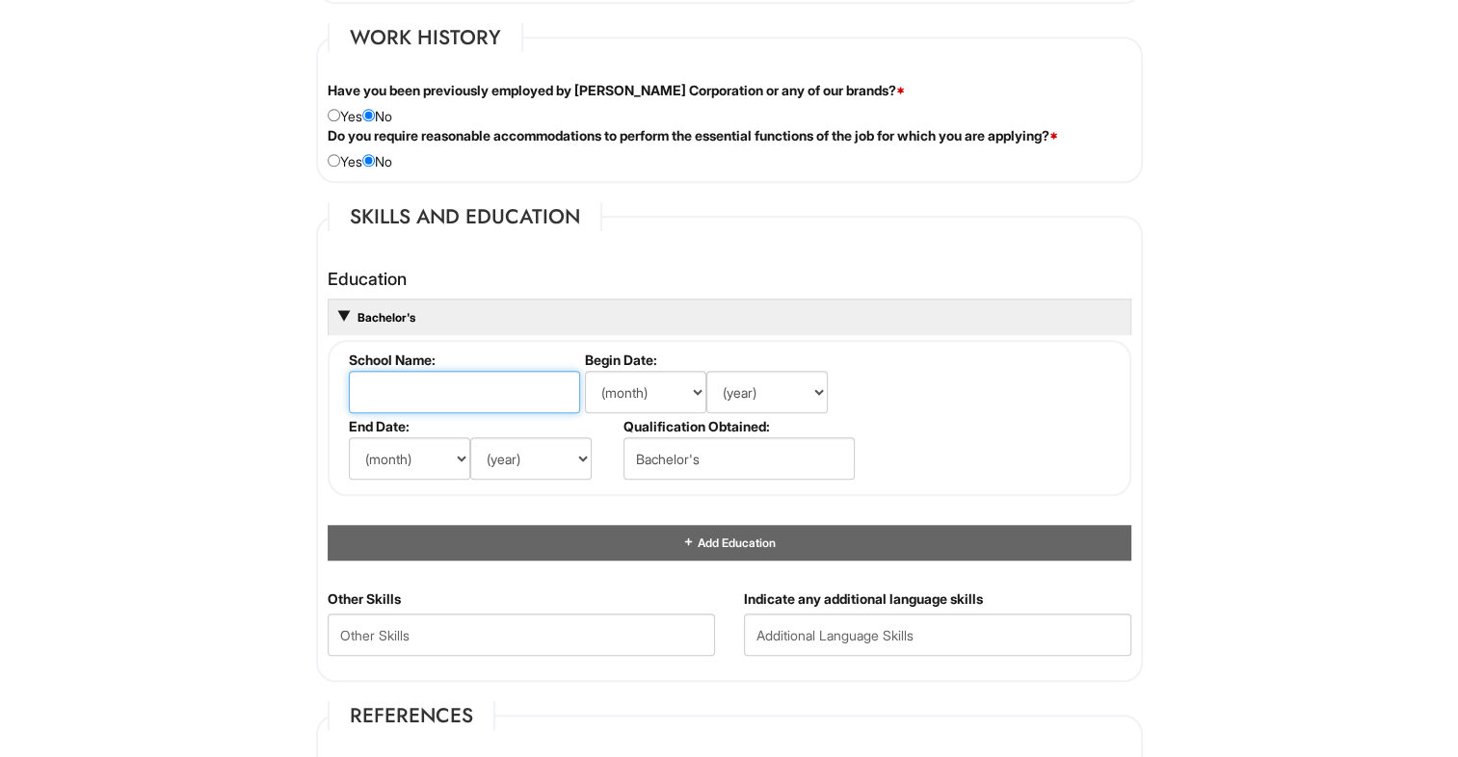
click at [531, 387] on input "text" at bounding box center [464, 392] width 231 height 42
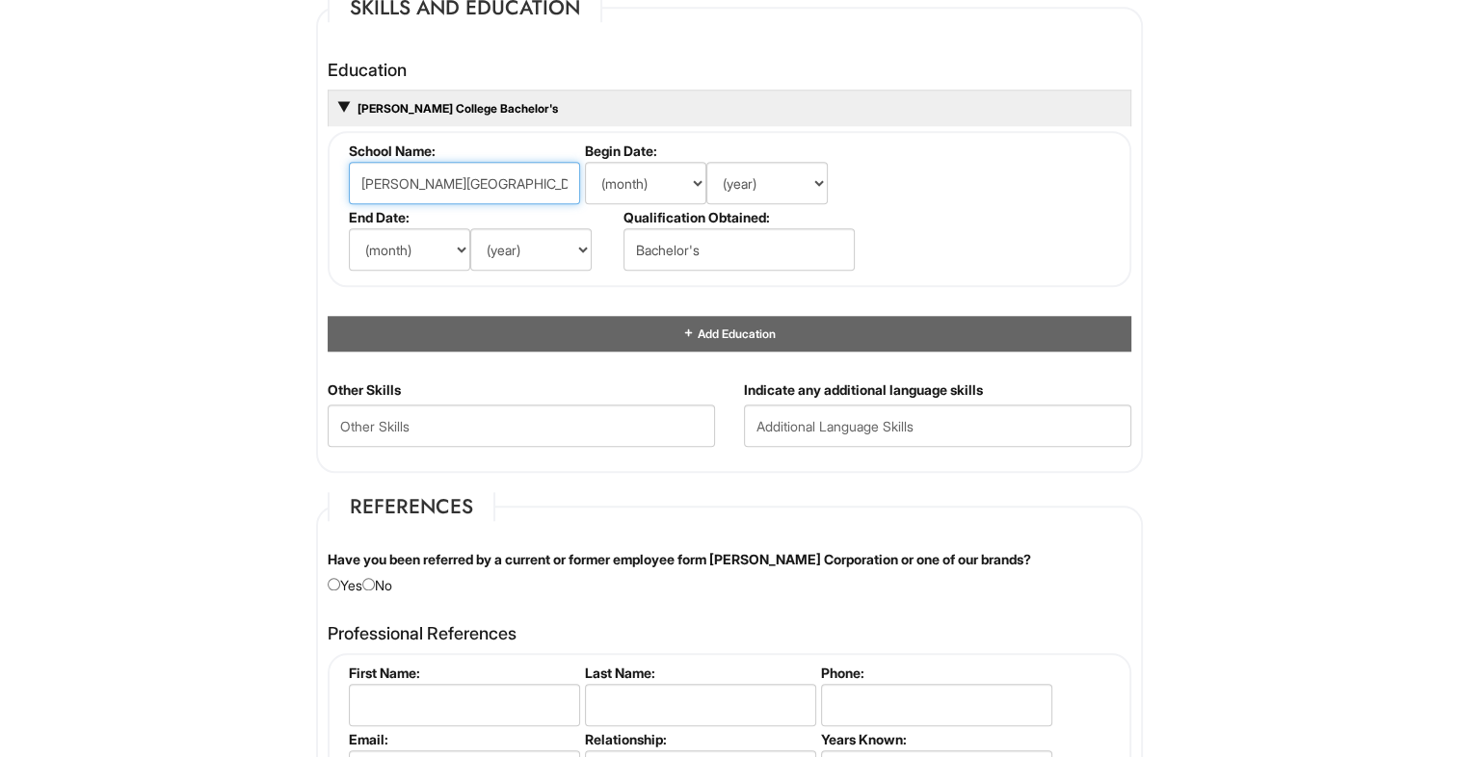
scroll to position [1827, 0]
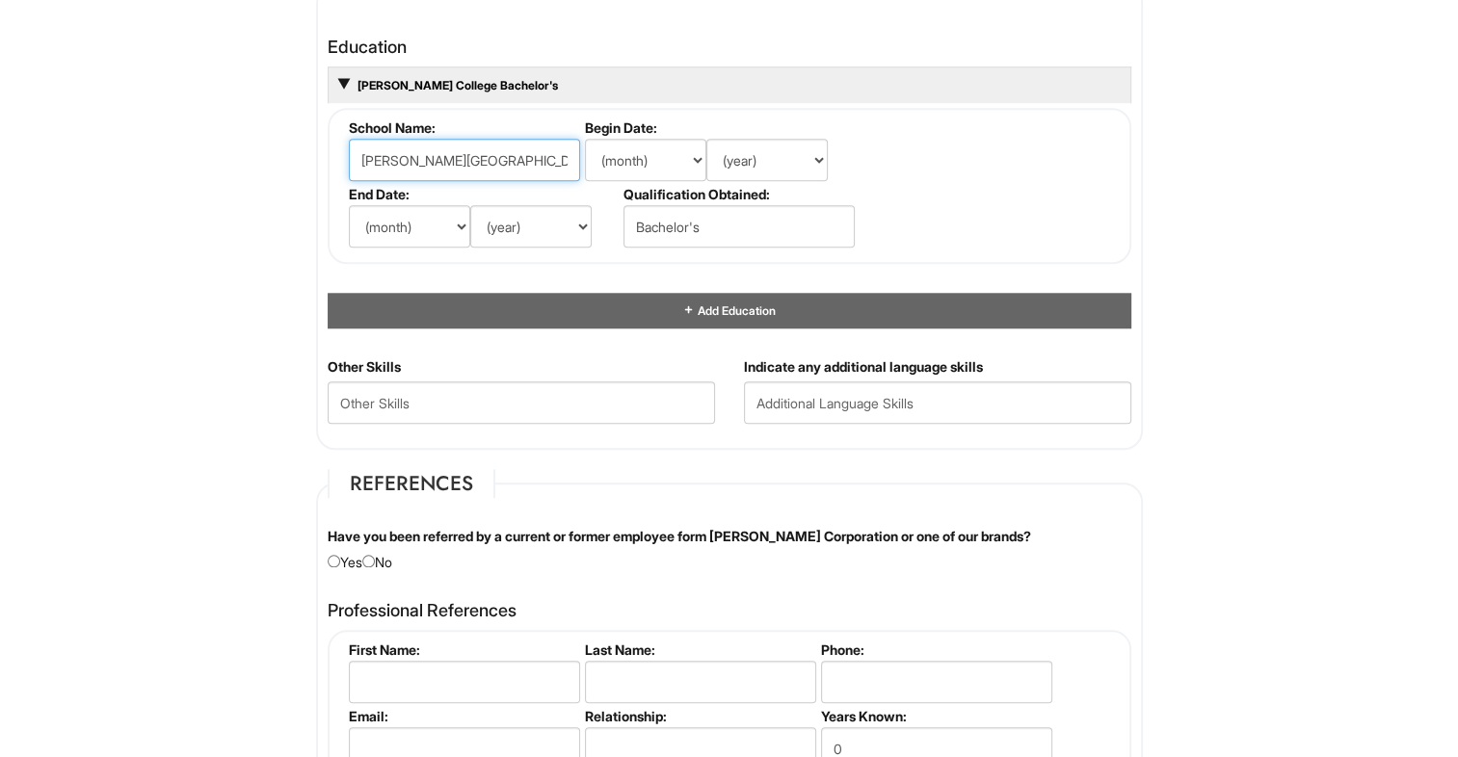
type input "Smith College"
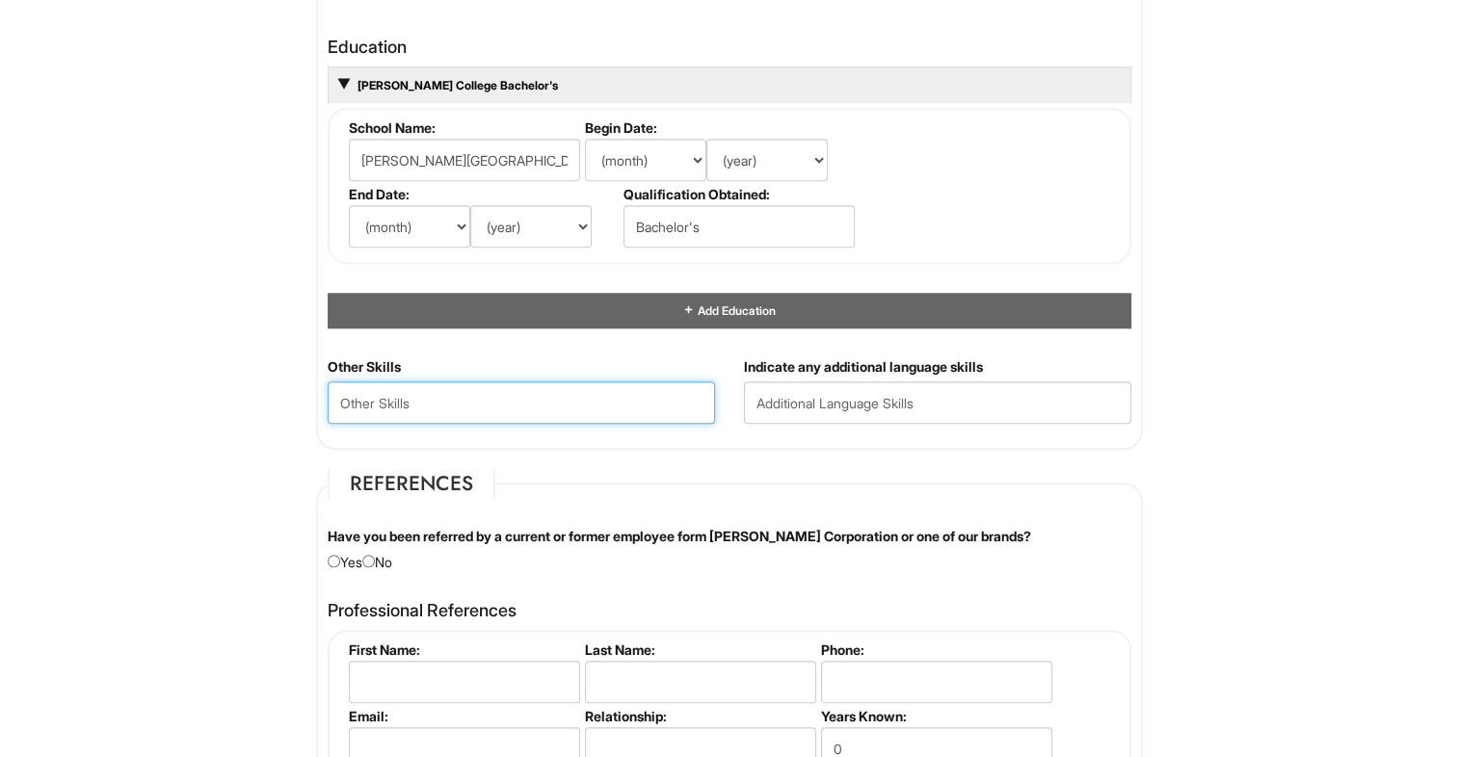
click at [469, 403] on Skills "text" at bounding box center [521, 403] width 387 height 42
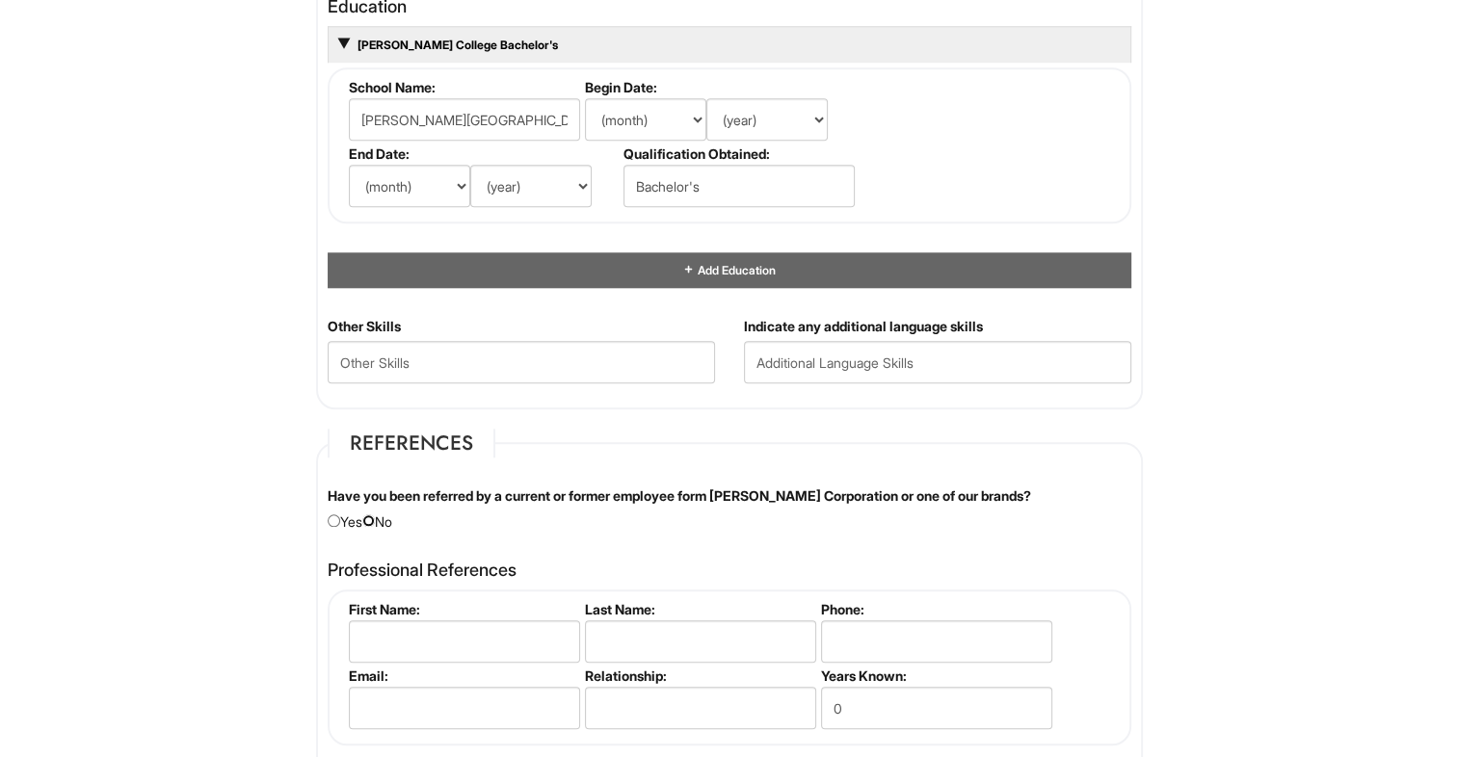
click at [374, 515] on input "radio" at bounding box center [368, 521] width 13 height 13
radio input "true"
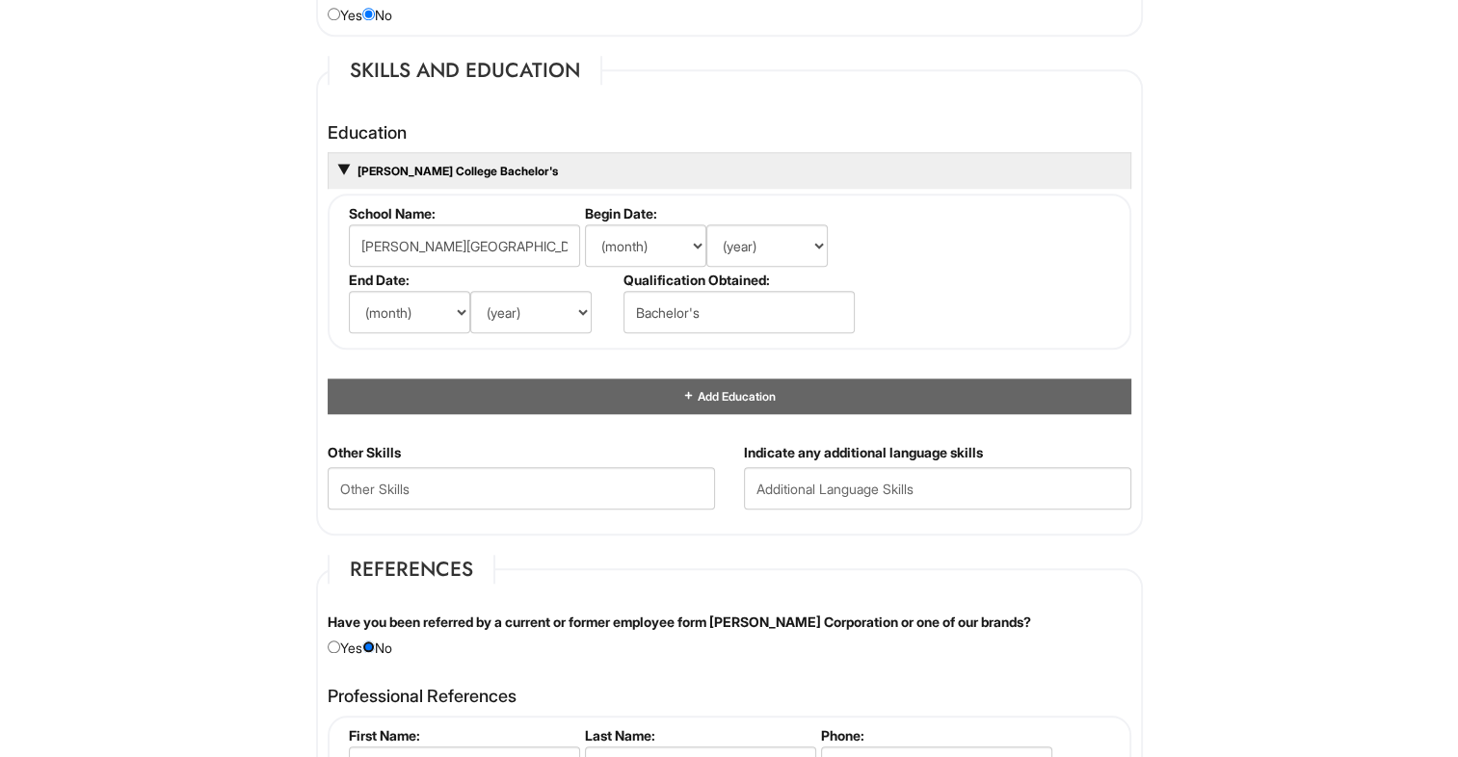
scroll to position [1735, 0]
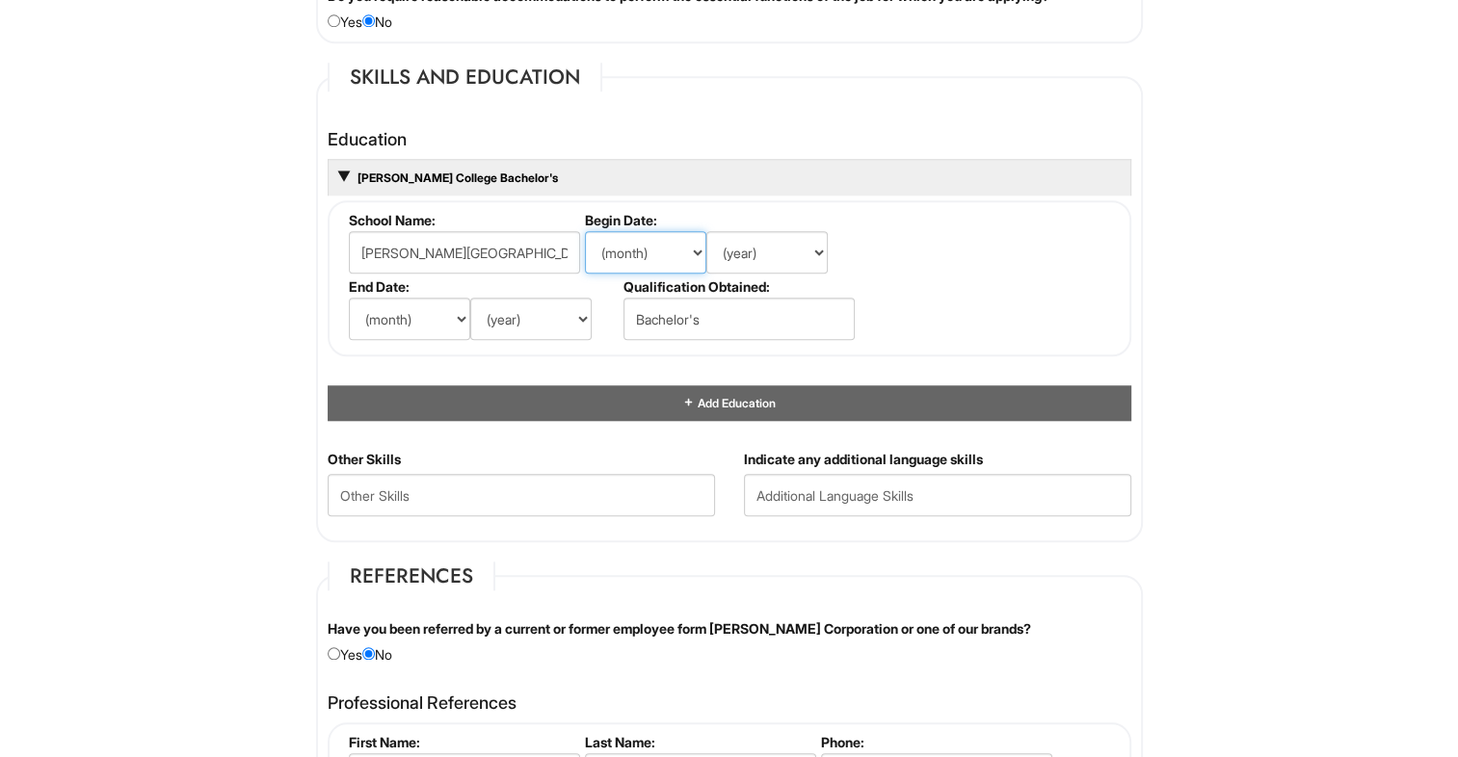
click at [660, 243] on select "(month) Jan Feb Mar Apr May Jun Jul Aug Sep Oct Nov Dec" at bounding box center [645, 252] width 121 height 42
select select "9"
click at [585, 231] on select "(month) Jan Feb Mar Apr May Jun Jul Aug Sep Oct Nov Dec" at bounding box center [645, 252] width 121 height 42
click at [753, 245] on select "(year) 2029 2028 2027 2026 2025 2024 2023 2022 2021 2020 2019 2018 2017 2016 20…" at bounding box center [766, 252] width 121 height 42
select select "2023"
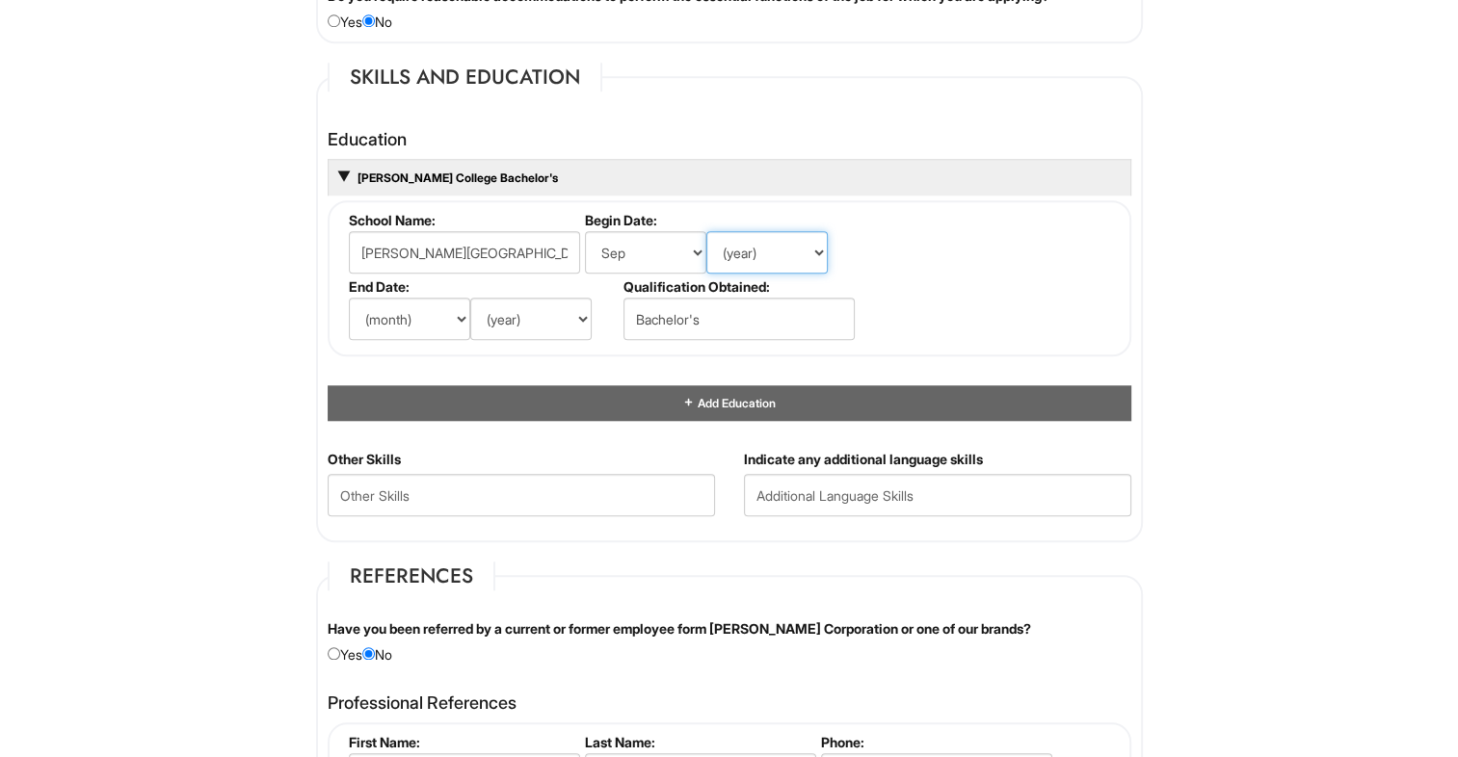
click at [706, 231] on select "(year) 2029 2028 2027 2026 2025 2024 2023 2022 2021 2020 2019 2018 2017 2016 20…" at bounding box center [766, 252] width 121 height 42
click at [374, 301] on select "(month) Jan Feb Mar Apr May Jun Jul Aug Sep Oct Nov Dec" at bounding box center [409, 319] width 121 height 42
select select "12"
click at [349, 298] on select "(month) Jan Feb Mar Apr May Jun Jul Aug Sep Oct Nov Dec" at bounding box center [409, 319] width 121 height 42
click at [517, 311] on select "(year) 2029 2028 2027 2026 2025 2024 2023 2022 2021 2020 2019 2018 2017 2016 20…" at bounding box center [530, 319] width 121 height 42
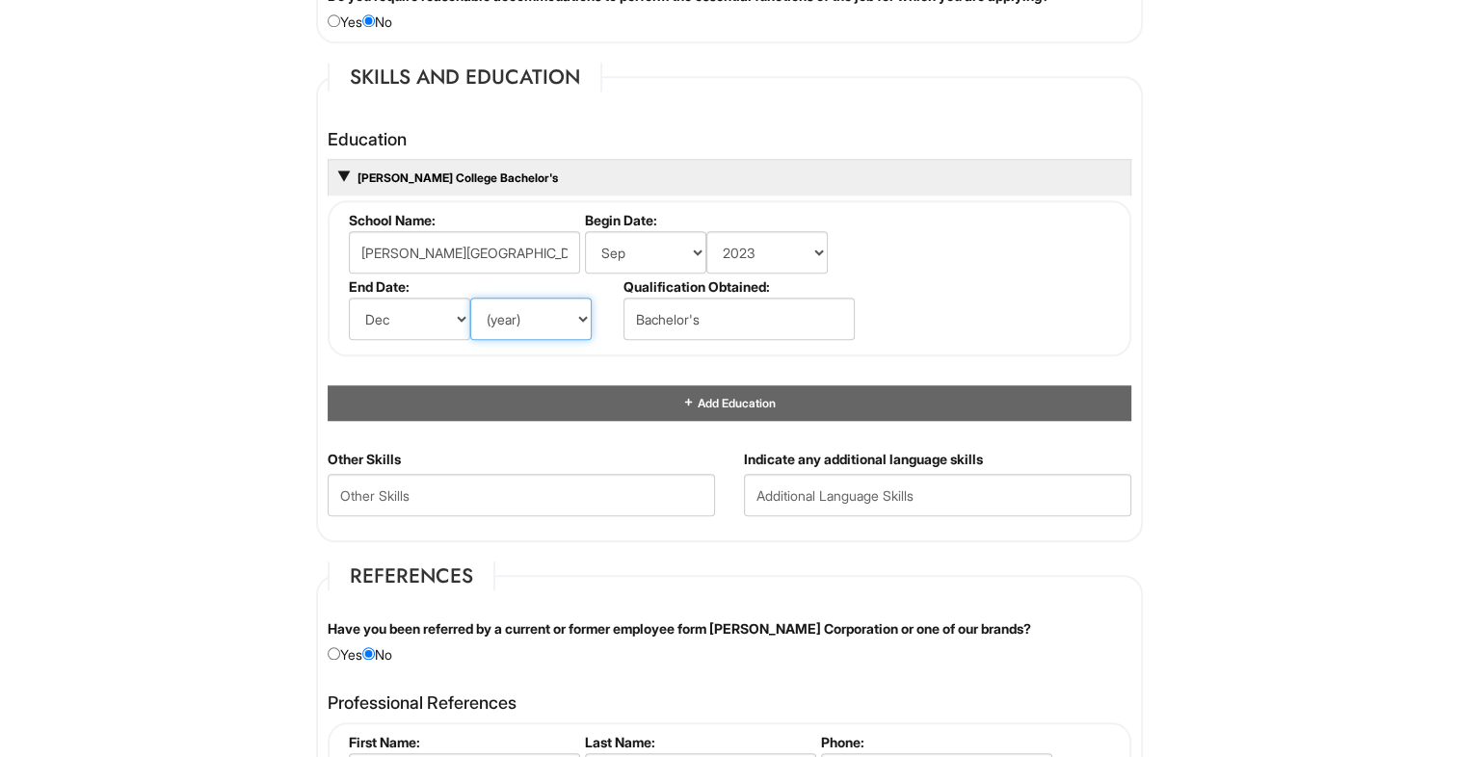
select select "2025"
click at [470, 298] on select "(year) 2029 2028 2027 2026 2025 2024 2023 2022 2021 2020 2019 2018 2017 2016 20…" at bounding box center [530, 319] width 121 height 42
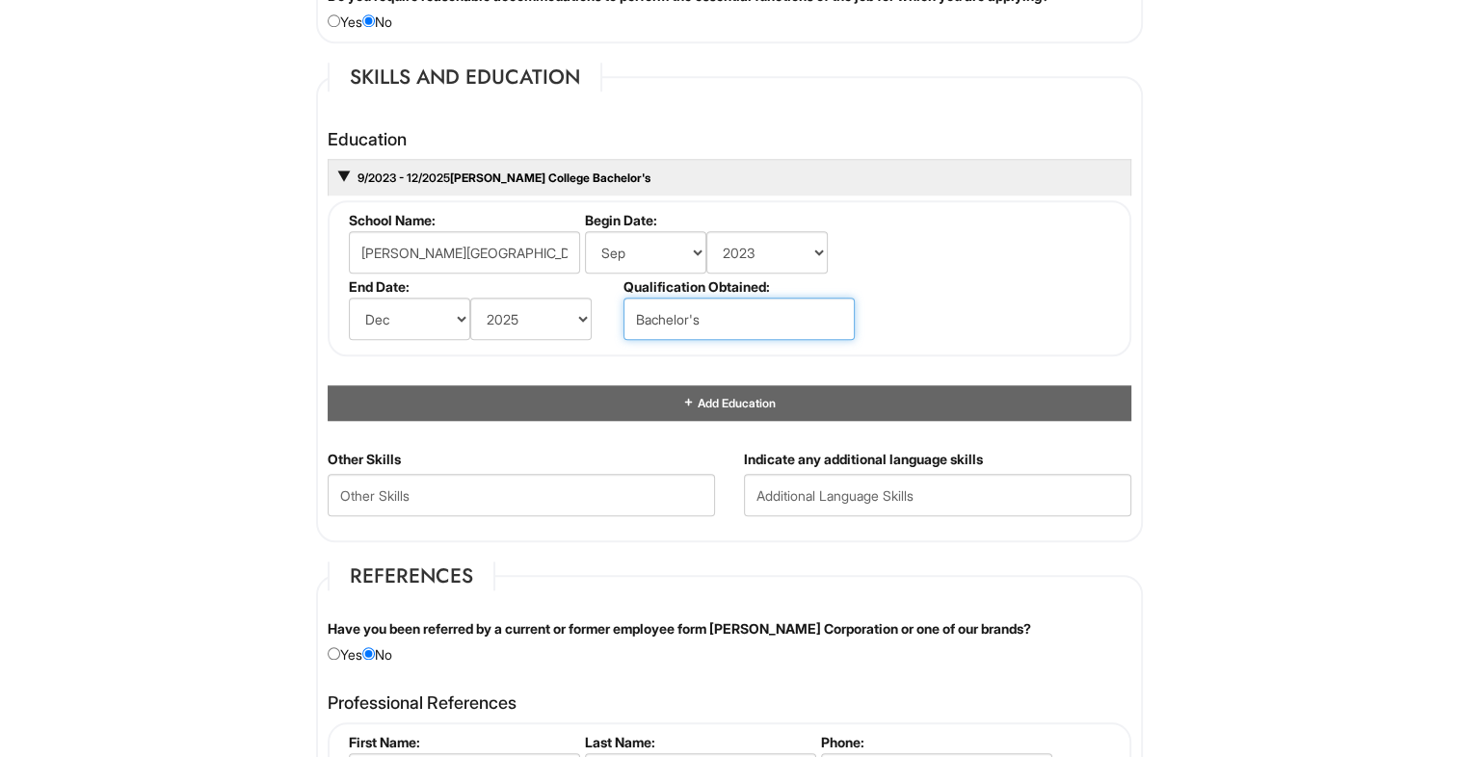
click at [748, 316] on input "Bachelor's" at bounding box center [738, 319] width 231 height 42
click at [233, 300] on html "Please Complete This Form 1 2 3 Operations Associate, Giorgio Armani PLEASE COM…" at bounding box center [729, 147] width 1458 height 3765
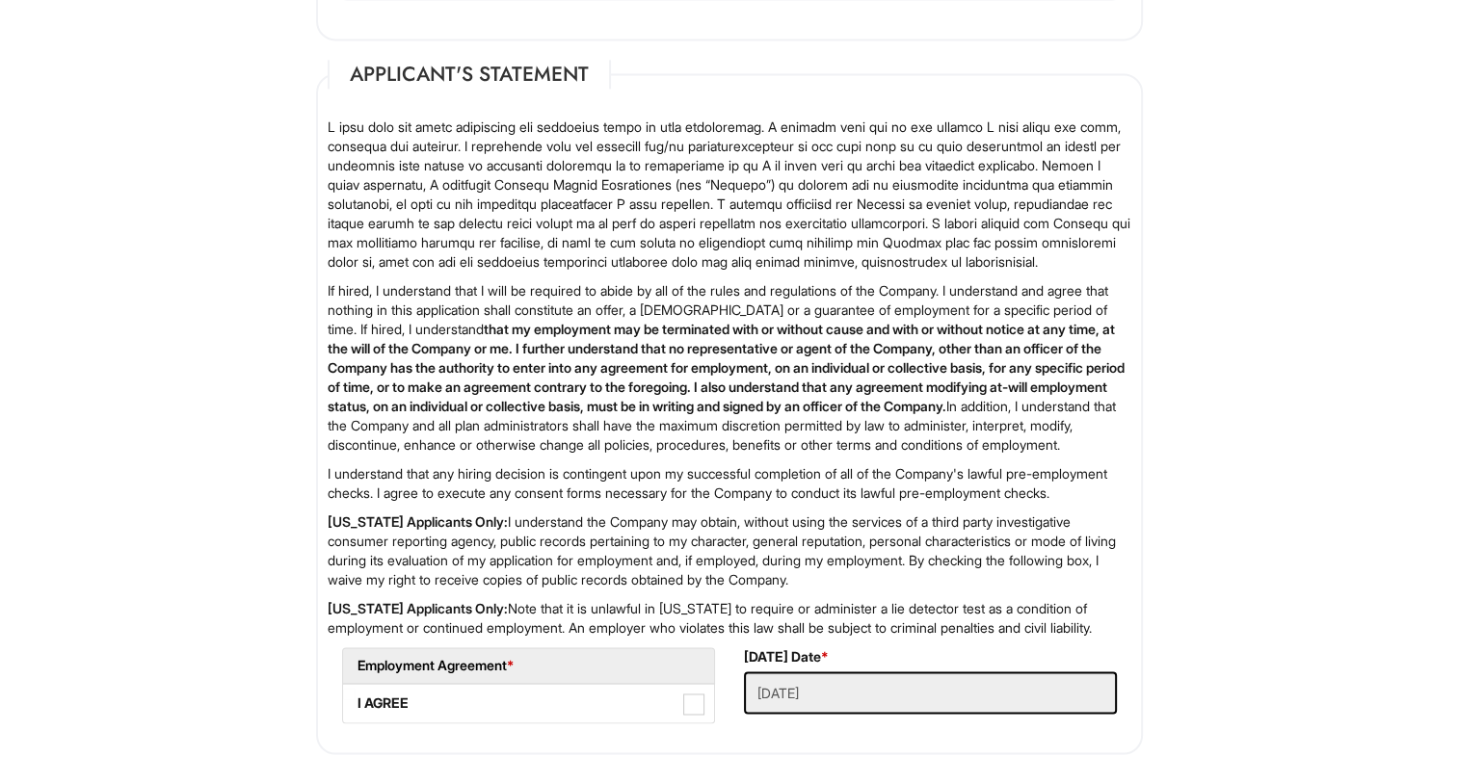
scroll to position [3073, 0]
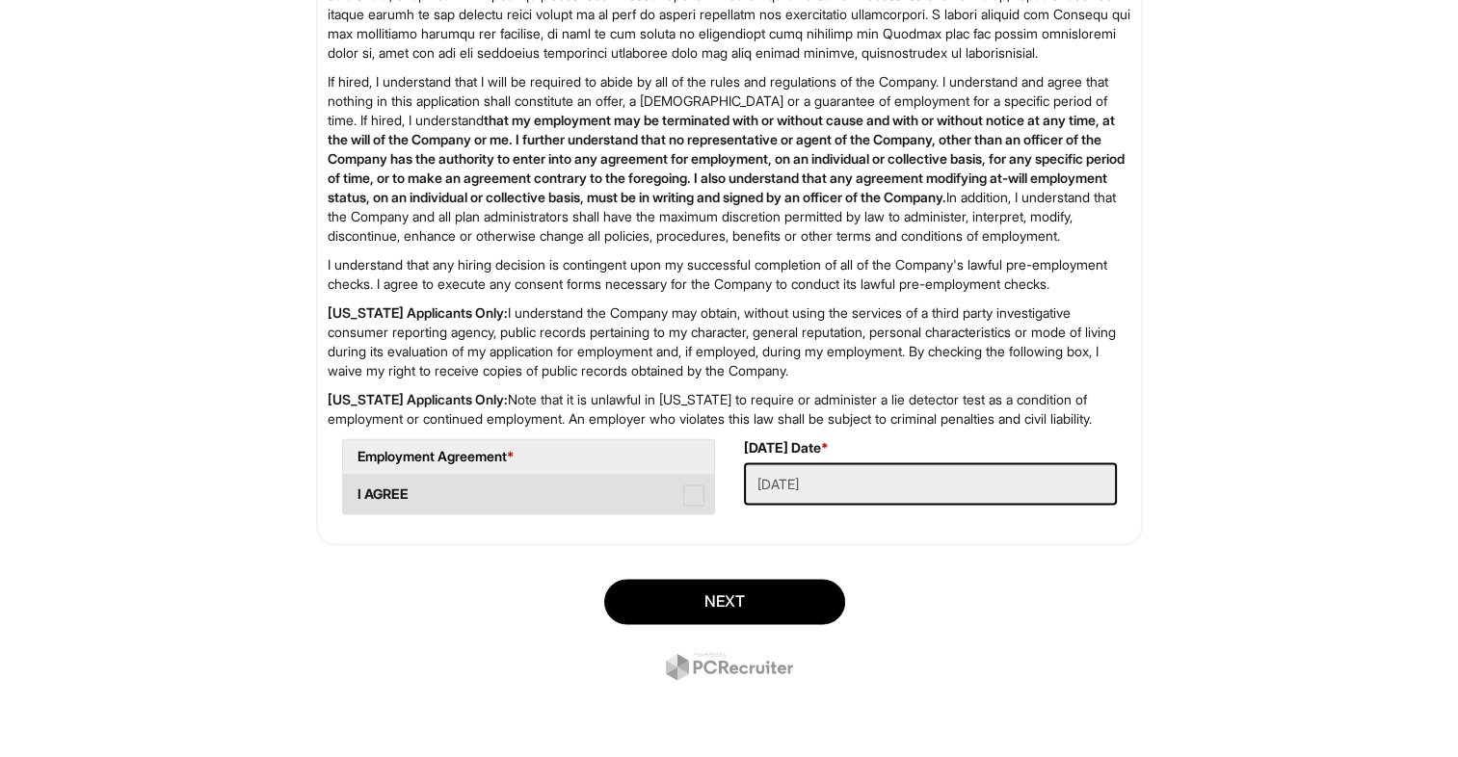
click at [428, 483] on label "I AGREE" at bounding box center [528, 494] width 371 height 39
click at [356, 483] on AGREE "I AGREE" at bounding box center [349, 485] width 13 height 13
checkbox AGREE "true"
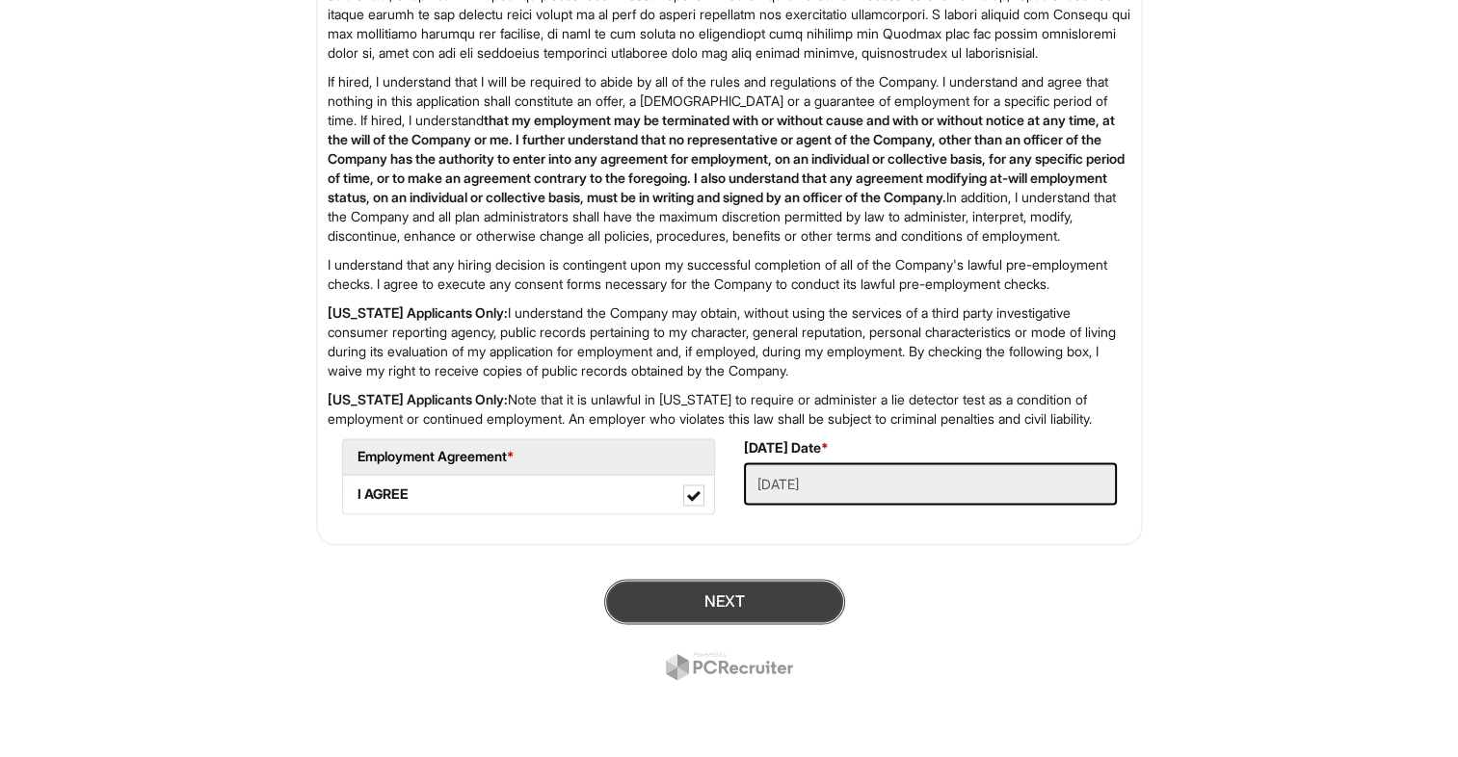
click at [717, 613] on button "Next" at bounding box center [724, 601] width 241 height 45
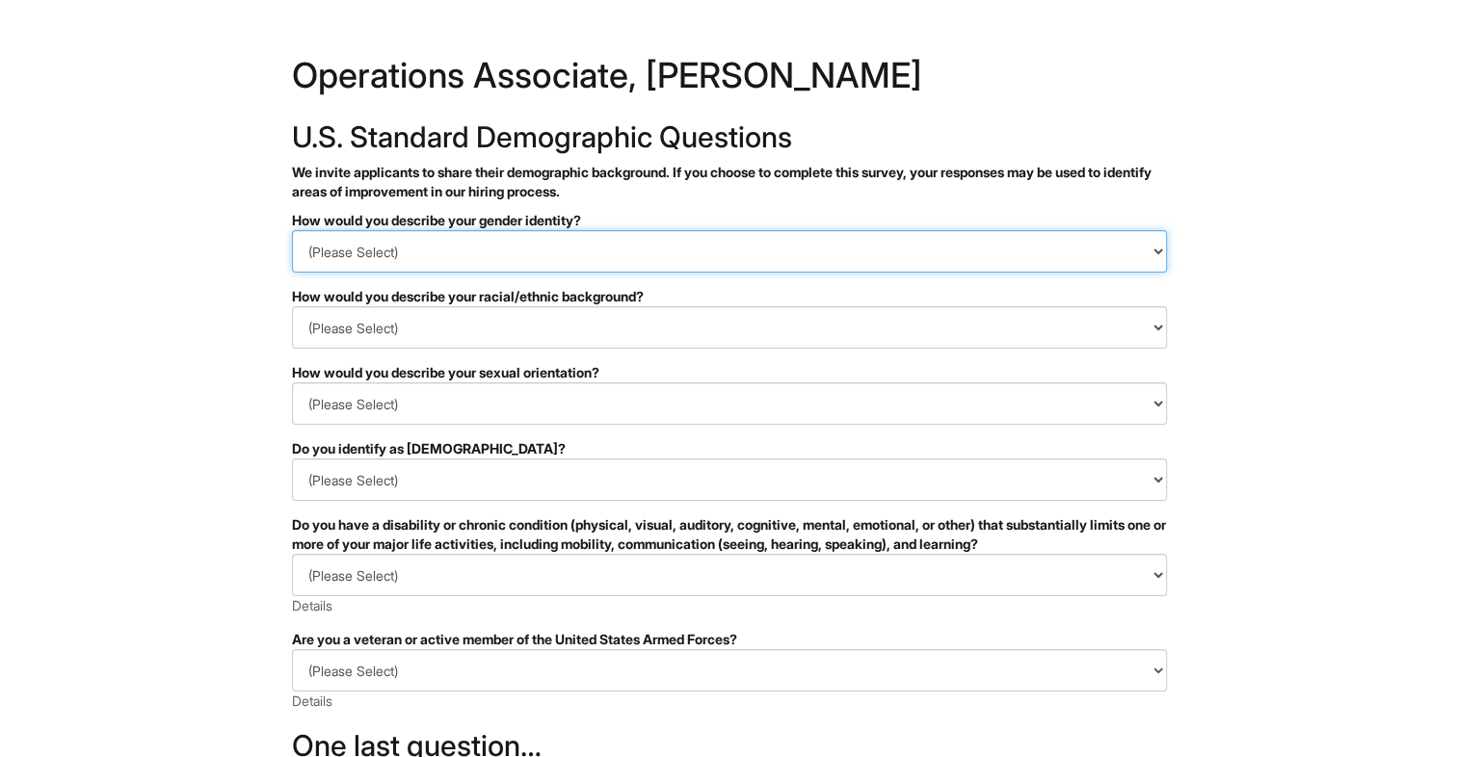
click at [384, 249] on select "(Please Select) Man Woman [DEMOGRAPHIC_DATA] I prefer to self-describe I don't …" at bounding box center [729, 251] width 875 height 42
select select "Woman"
click at [292, 230] on select "(Please Select) Man Woman [DEMOGRAPHIC_DATA] I prefer to self-describe I don't …" at bounding box center [729, 251] width 875 height 42
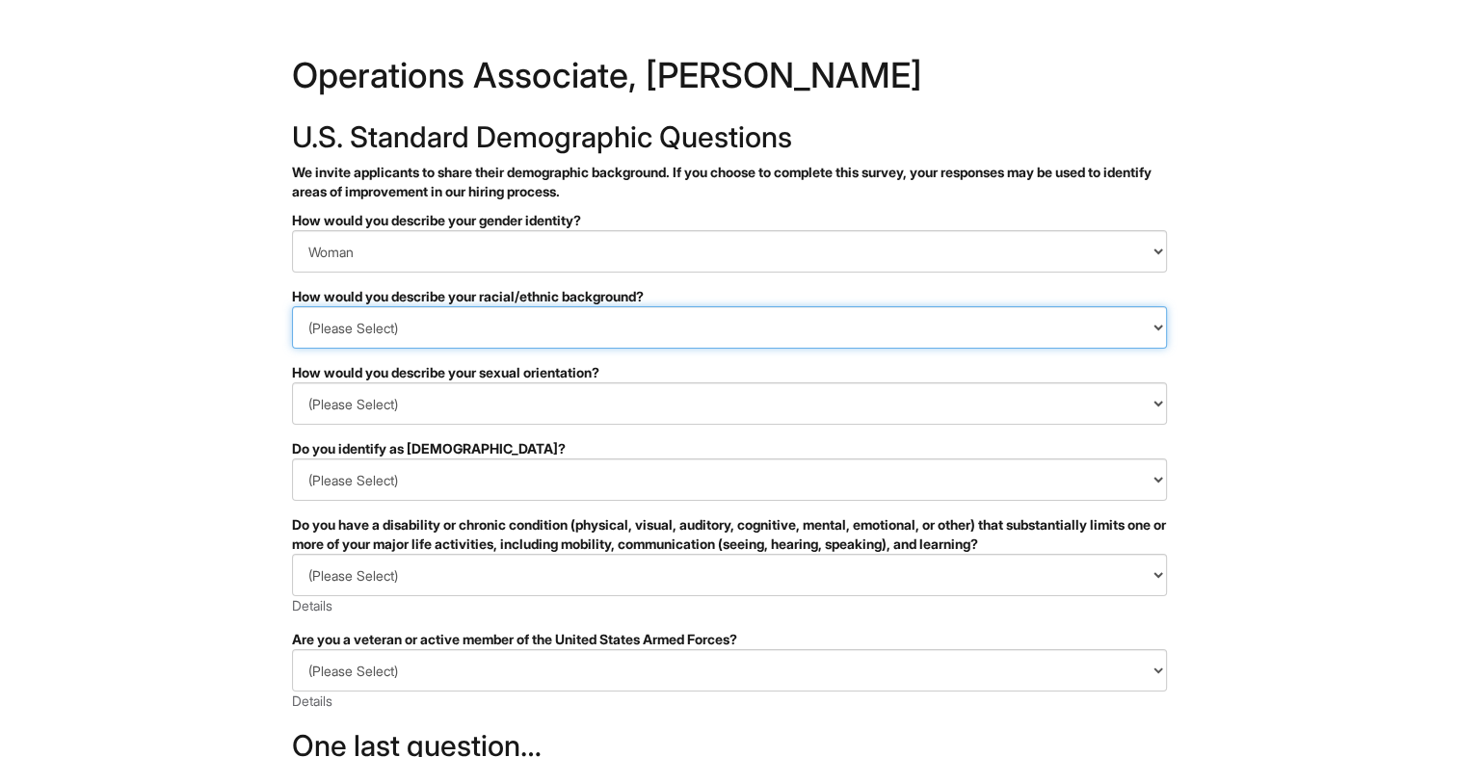
click at [334, 321] on select "(Please Select) [DEMOGRAPHIC_DATA] or of [DEMOGRAPHIC_DATA] descent [DEMOGRAPHI…" at bounding box center [729, 327] width 875 height 42
select select "Black or of [DEMOGRAPHIC_DATA] descent"
click at [292, 306] on select "(Please Select) [DEMOGRAPHIC_DATA] or of [DEMOGRAPHIC_DATA] descent [DEMOGRAPHI…" at bounding box center [729, 327] width 875 height 42
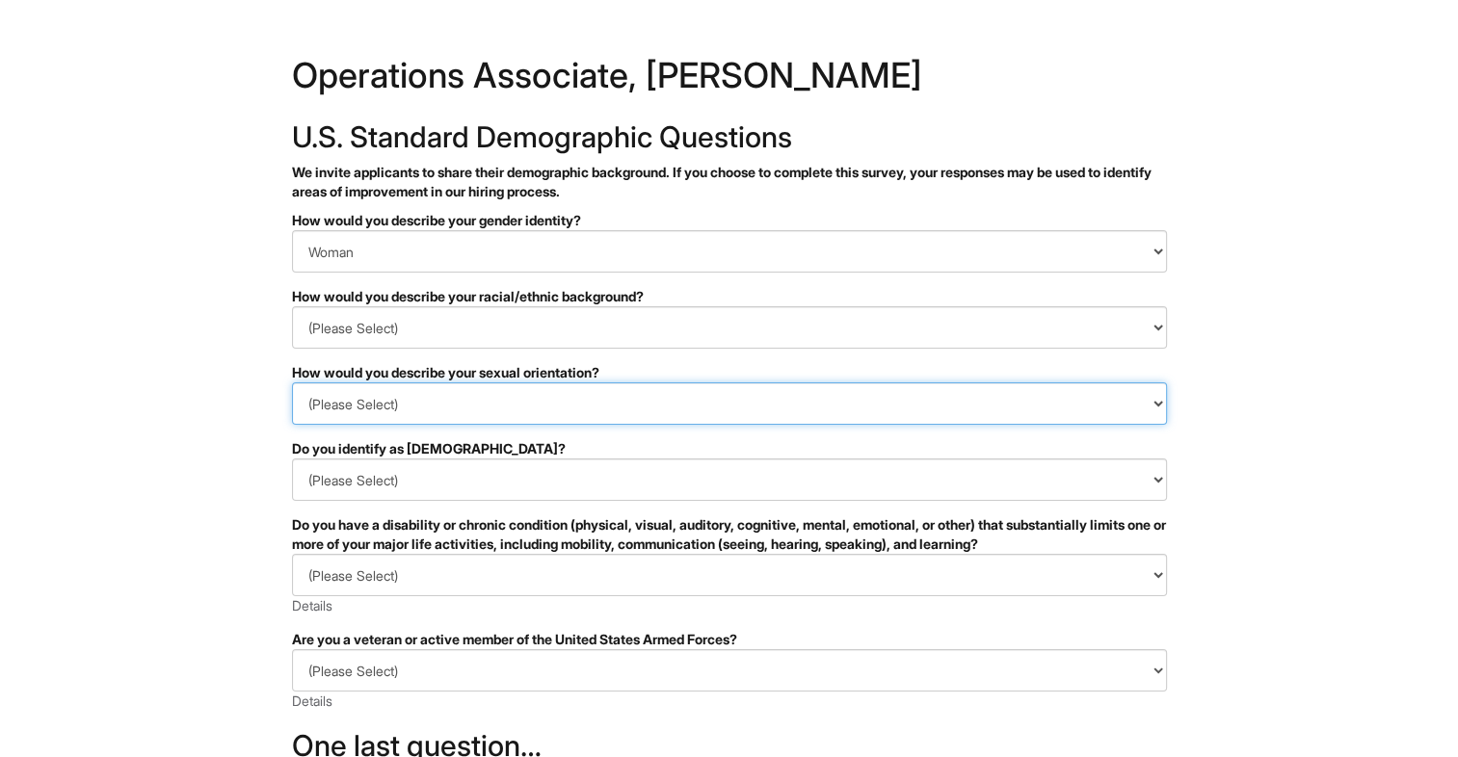
click at [350, 402] on select "(Please Select) [DEMOGRAPHIC_DATA] [DEMOGRAPHIC_DATA] and/or [DEMOGRAPHIC_DATA]…" at bounding box center [729, 404] width 875 height 42
select select "[DEMOGRAPHIC_DATA]"
click at [292, 383] on select "(Please Select) [DEMOGRAPHIC_DATA] [DEMOGRAPHIC_DATA] and/or [DEMOGRAPHIC_DATA]…" at bounding box center [729, 404] width 875 height 42
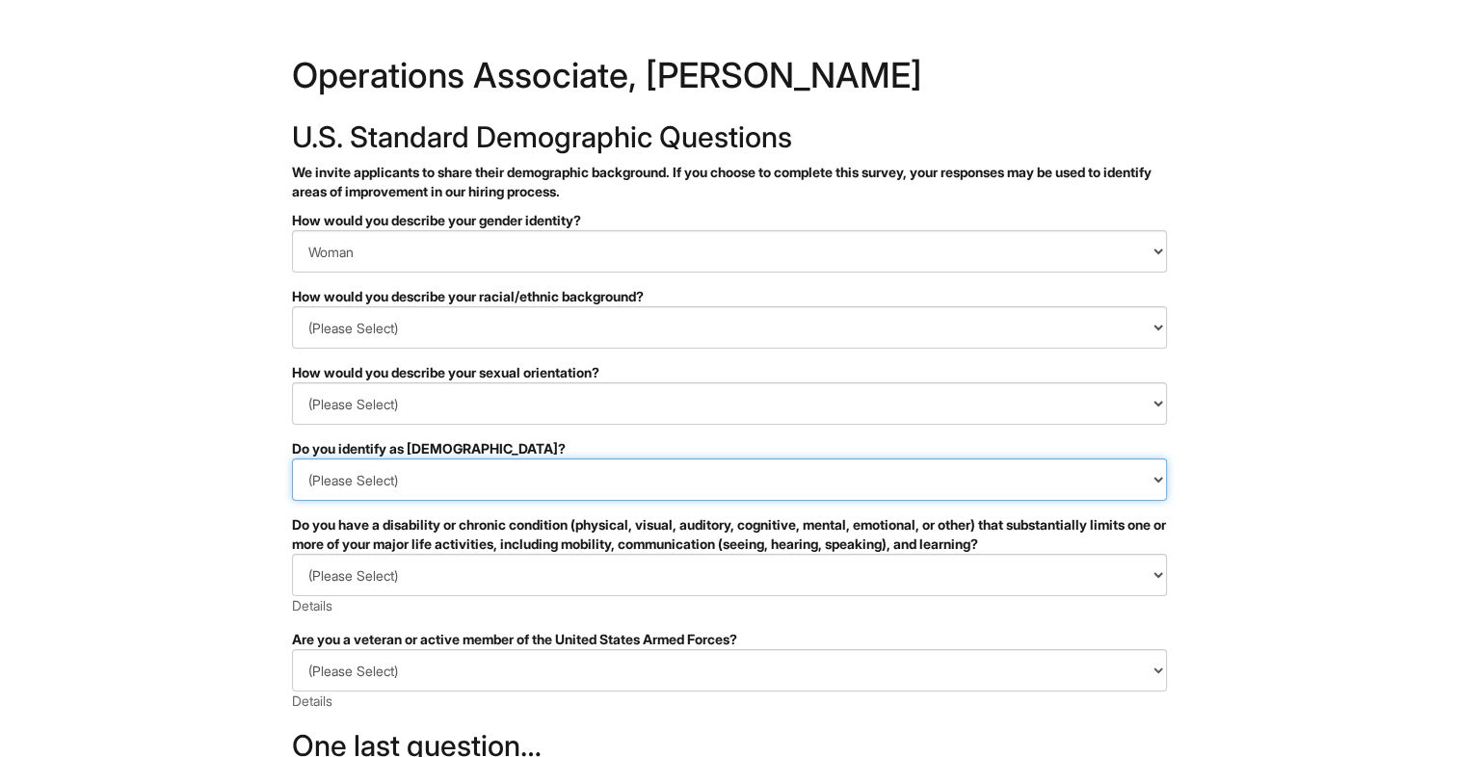
click at [360, 464] on select "(Please Select) Yes No I prefer to self-describe I don't wish to answer" at bounding box center [729, 480] width 875 height 42
select select "No"
click at [292, 459] on select "(Please Select) Yes No I prefer to self-describe I don't wish to answer" at bounding box center [729, 480] width 875 height 42
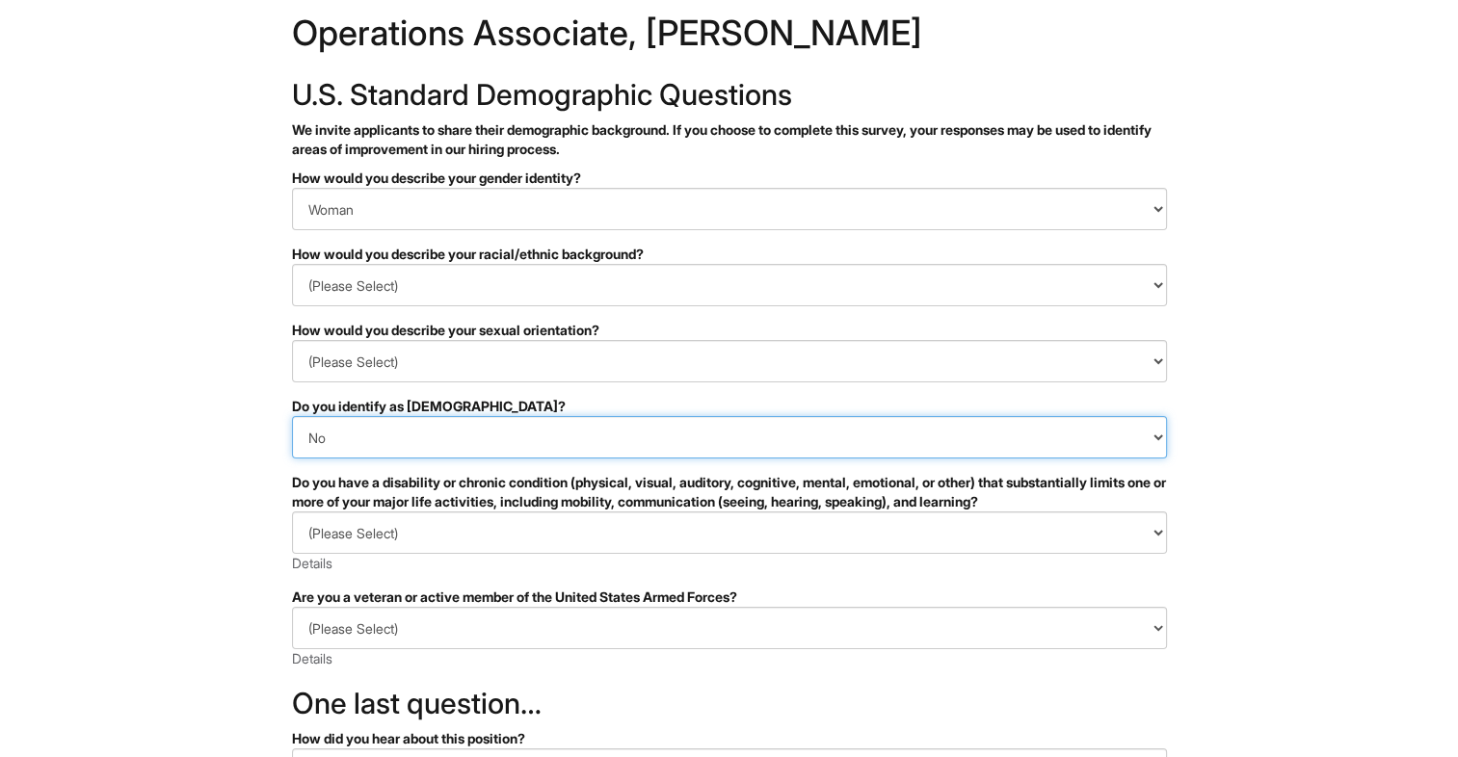
scroll to position [44, 0]
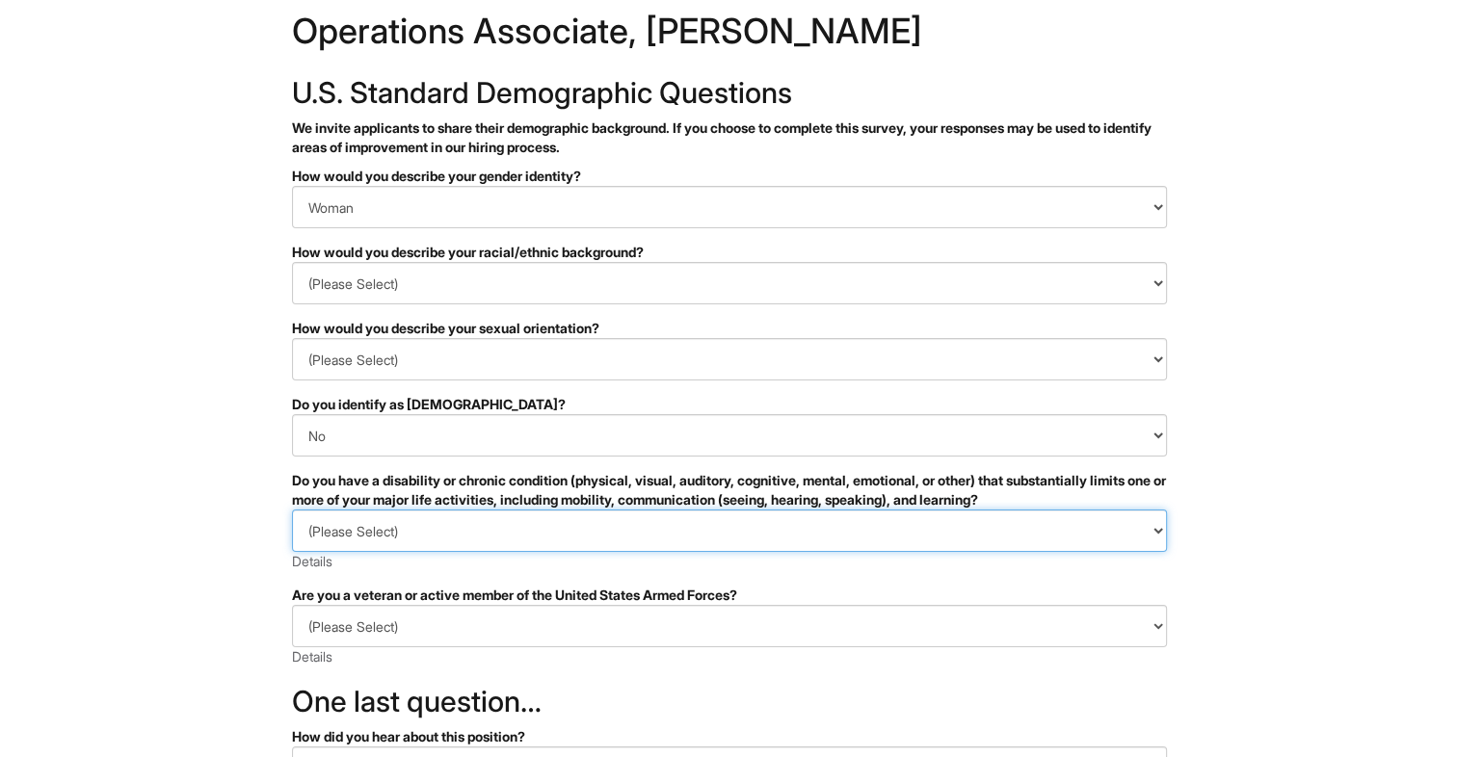
click at [343, 539] on select "(Please Select) YES, I HAVE A DISABILITY (or previously had a disability) NO, I…" at bounding box center [729, 531] width 875 height 42
select select "NO, I DON'T HAVE A DISABILITY"
click at [292, 510] on select "(Please Select) YES, I HAVE A DISABILITY (or previously had a disability) NO, I…" at bounding box center [729, 531] width 875 height 42
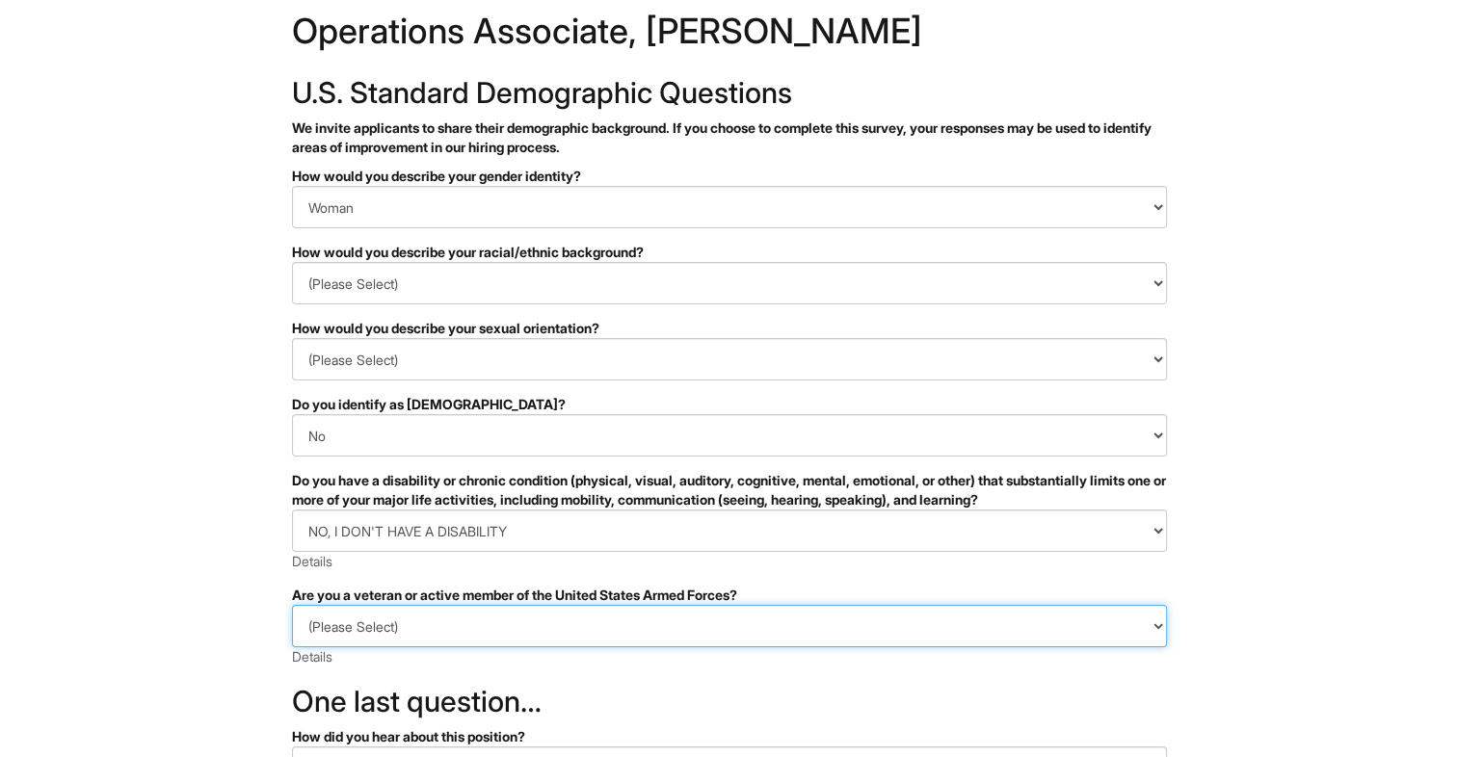
click at [352, 626] on select "(Please Select) I IDENTIFY AS ONE OR MORE OF THE CLASSIFICATIONS OF PROTECTED V…" at bounding box center [729, 626] width 875 height 42
select select "I AM NOT A PROTECTED VETERAN"
click at [292, 605] on select "(Please Select) I IDENTIFY AS ONE OR MORE OF THE CLASSIFICATIONS OF PROTECTED V…" at bounding box center [729, 626] width 875 height 42
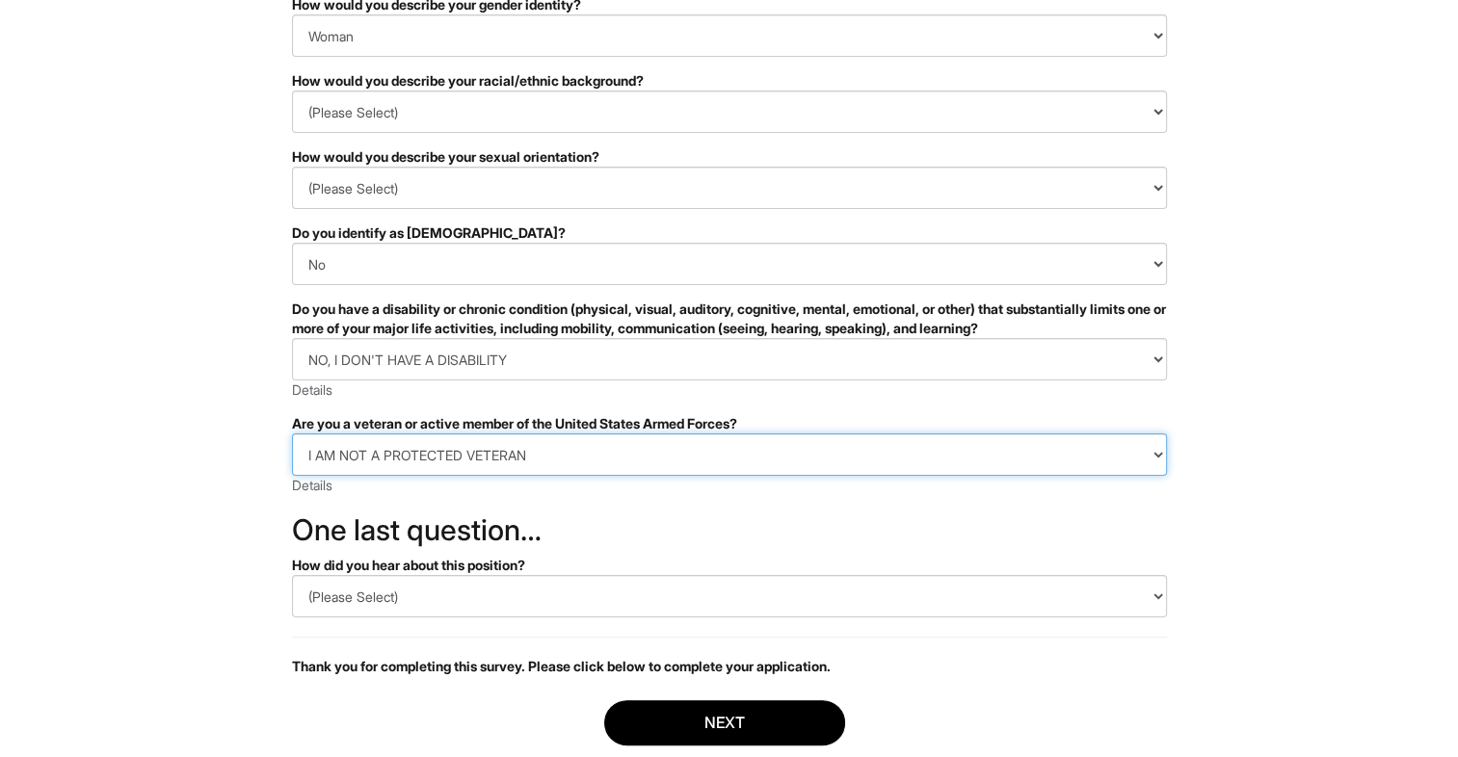
scroll to position [219, 0]
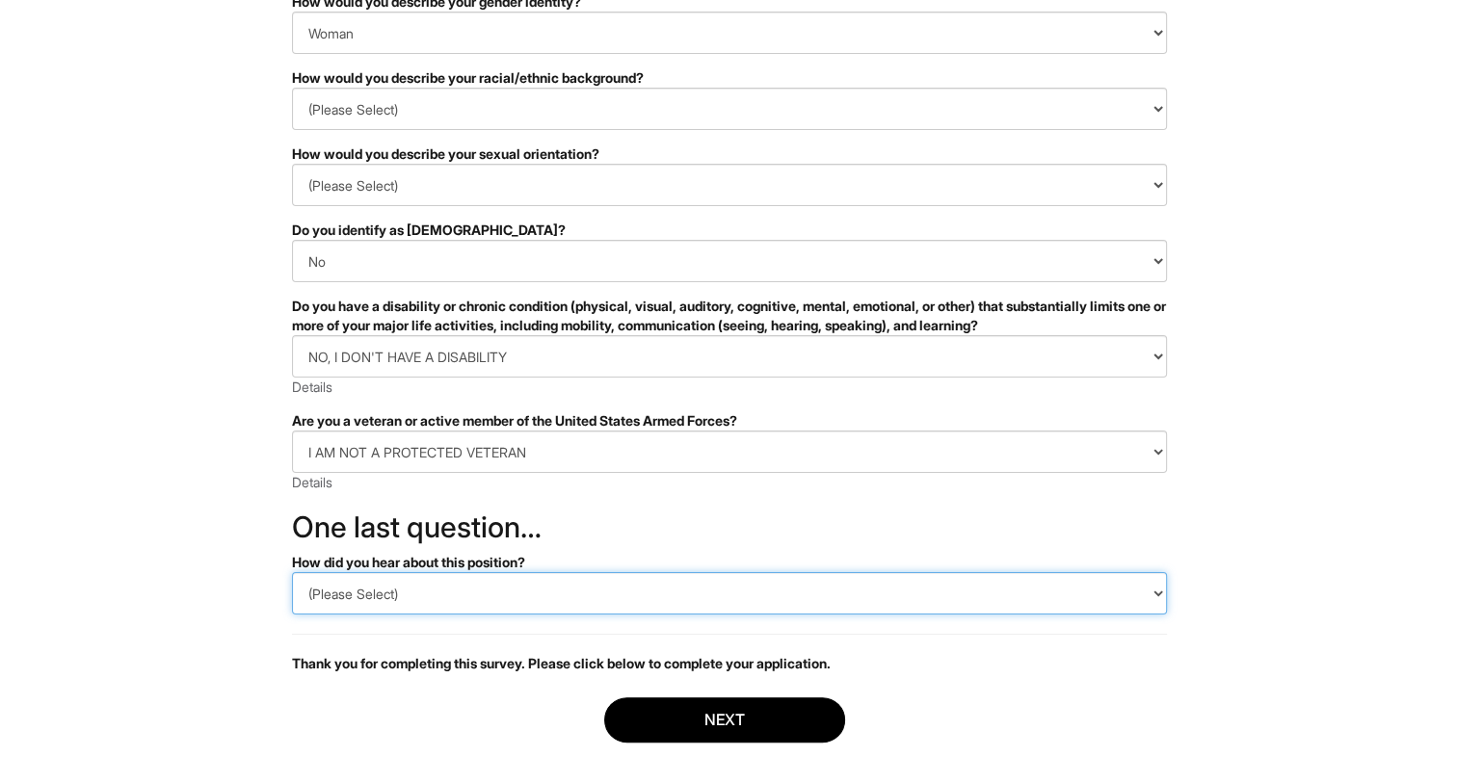
click at [342, 599] on select "(Please Select) CareerBuilder Indeed LinkedIn Monster Referral Other" at bounding box center [729, 593] width 875 height 42
select select "LinkedIn"
click at [292, 572] on select "(Please Select) CareerBuilder Indeed LinkedIn Monster Referral Other" at bounding box center [729, 593] width 875 height 42
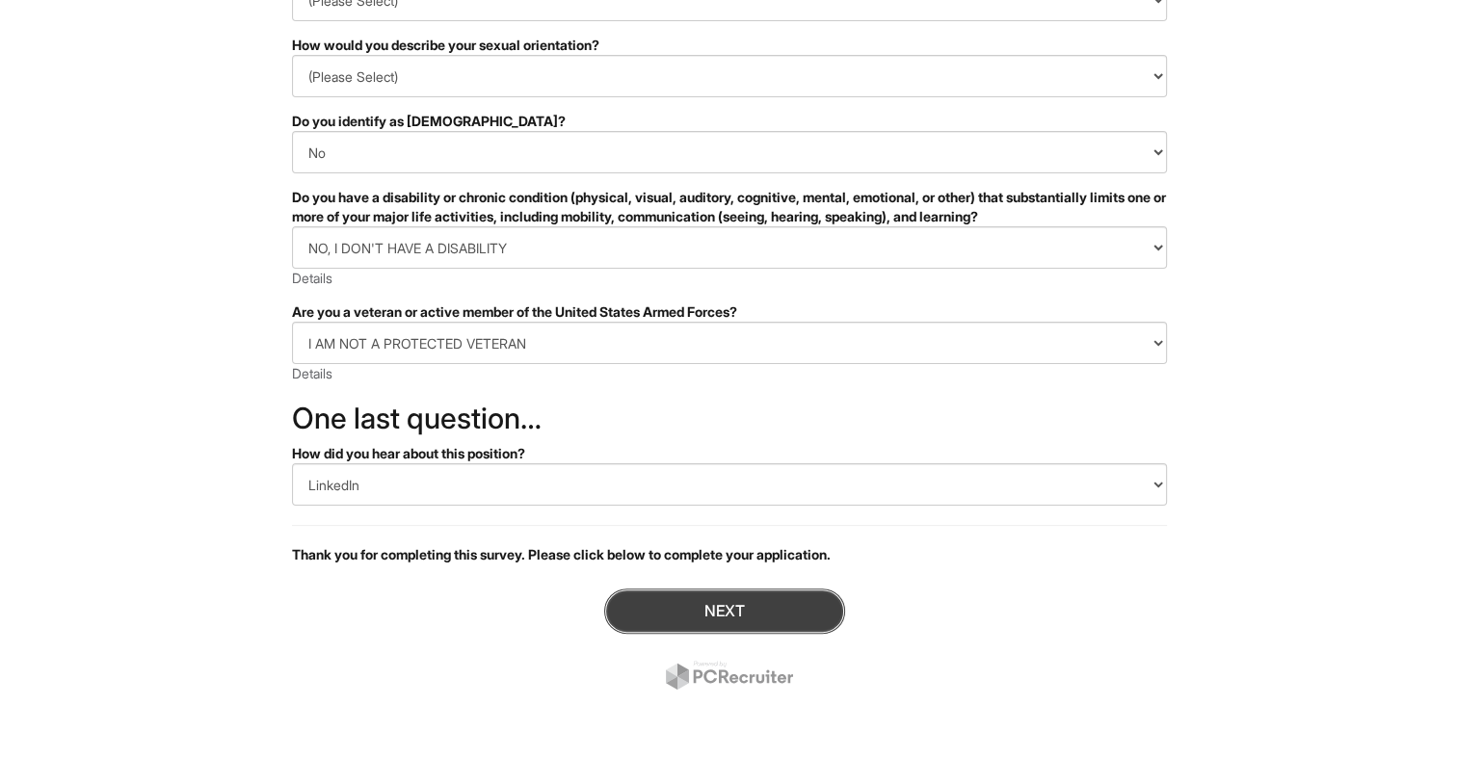
click at [695, 608] on button "Next" at bounding box center [724, 611] width 241 height 45
